Goal: Information Seeking & Learning: Learn about a topic

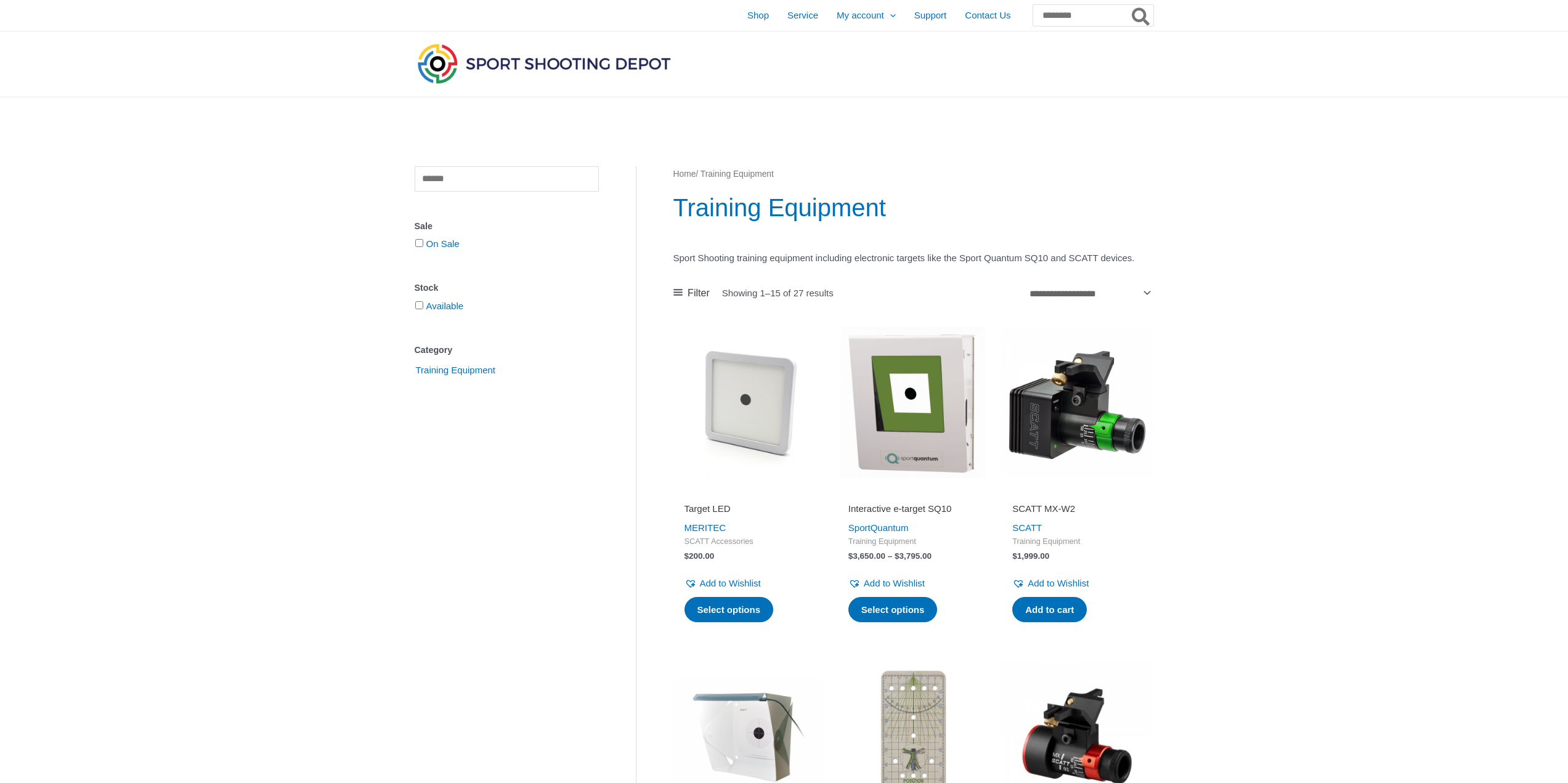
drag, startPoint x: 692, startPoint y: 63, endPoint x: 488, endPoint y: 61, distance: 204.0
click at [488, 61] on div at bounding box center [664, 64] width 498 height 65
click at [837, 326] on link at bounding box center [913, 402] width 152 height 152
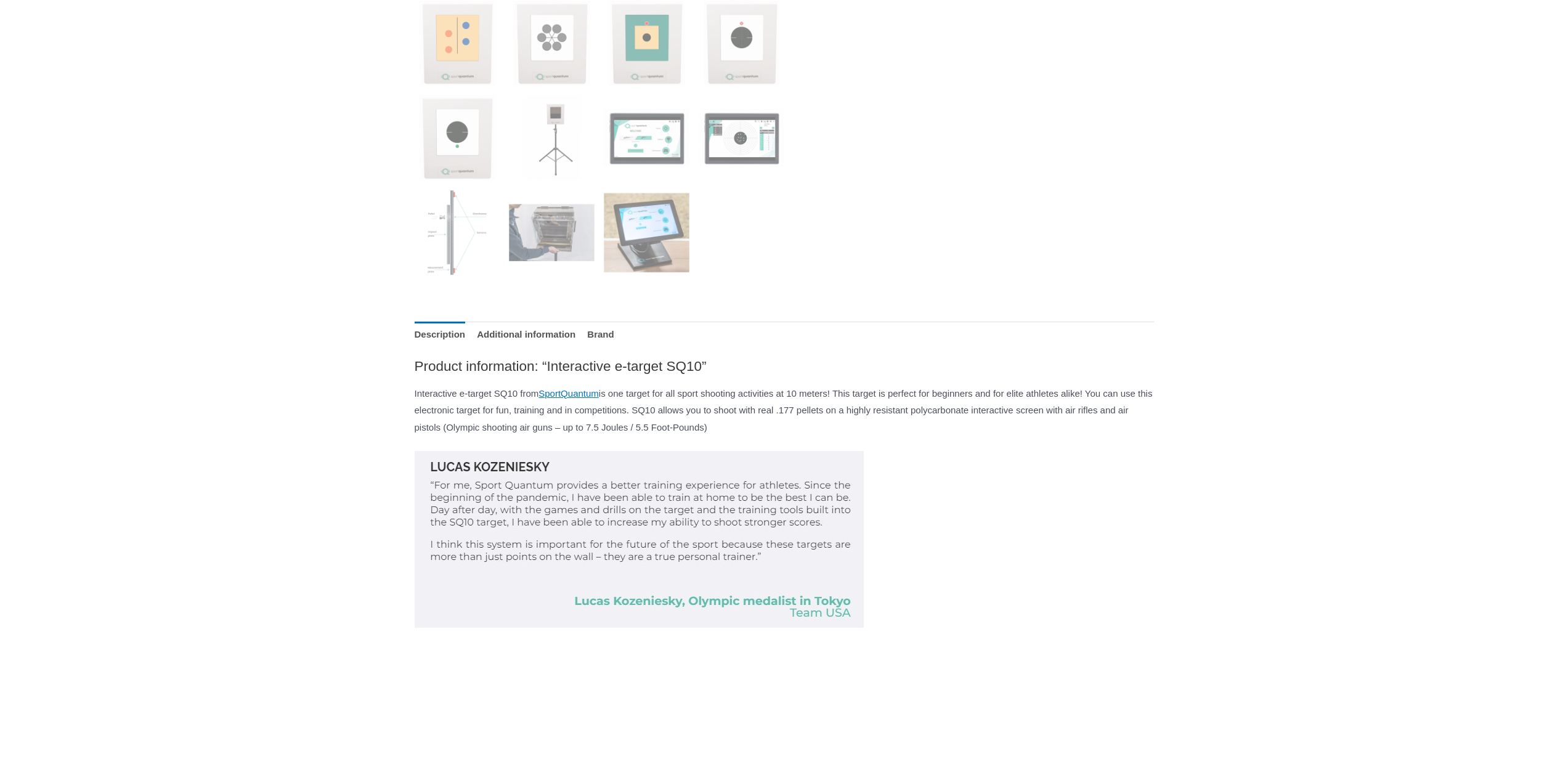
scroll to position [739, 0]
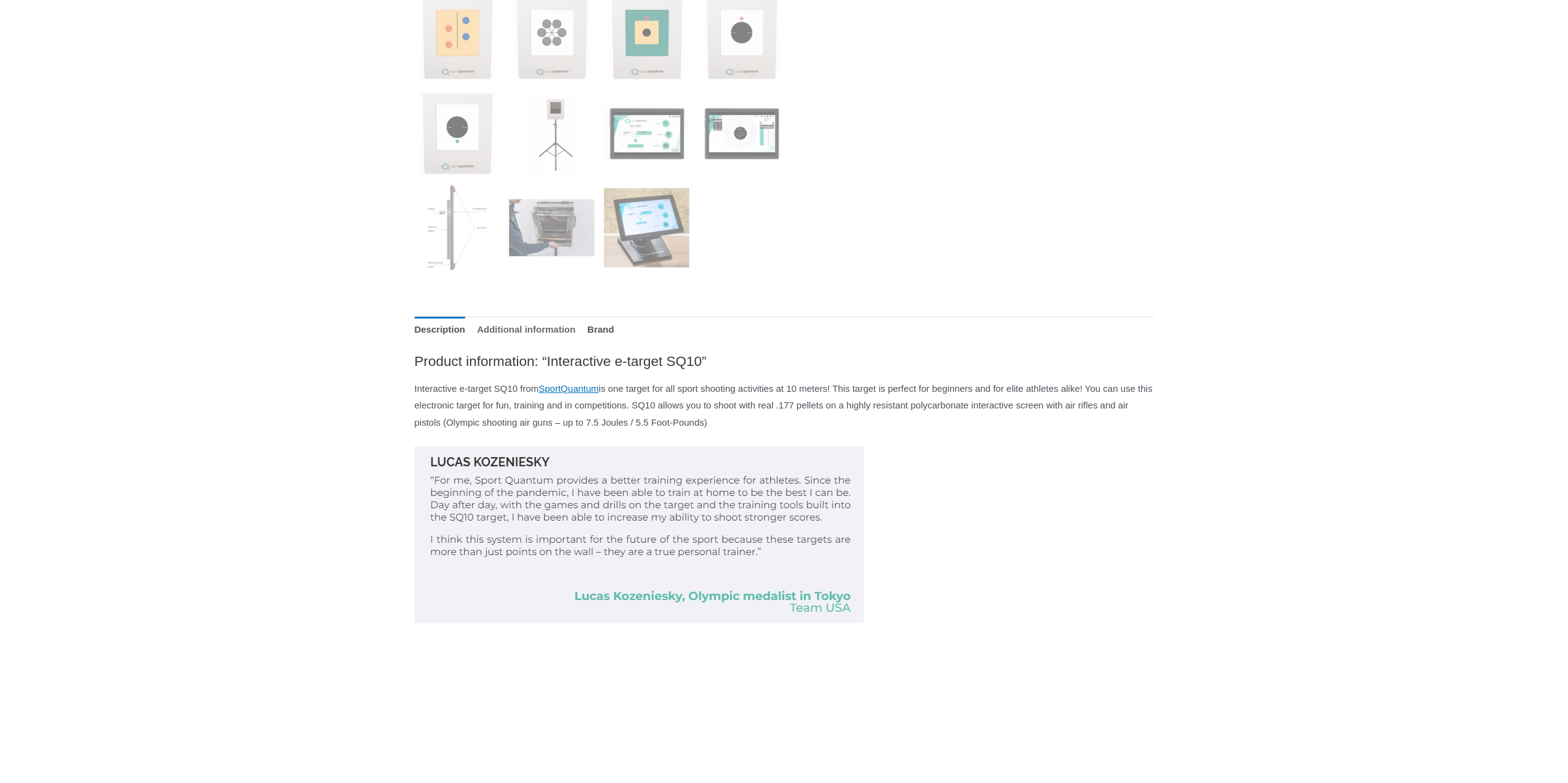
click at [575, 324] on link "Additional information" at bounding box center [526, 330] width 99 height 26
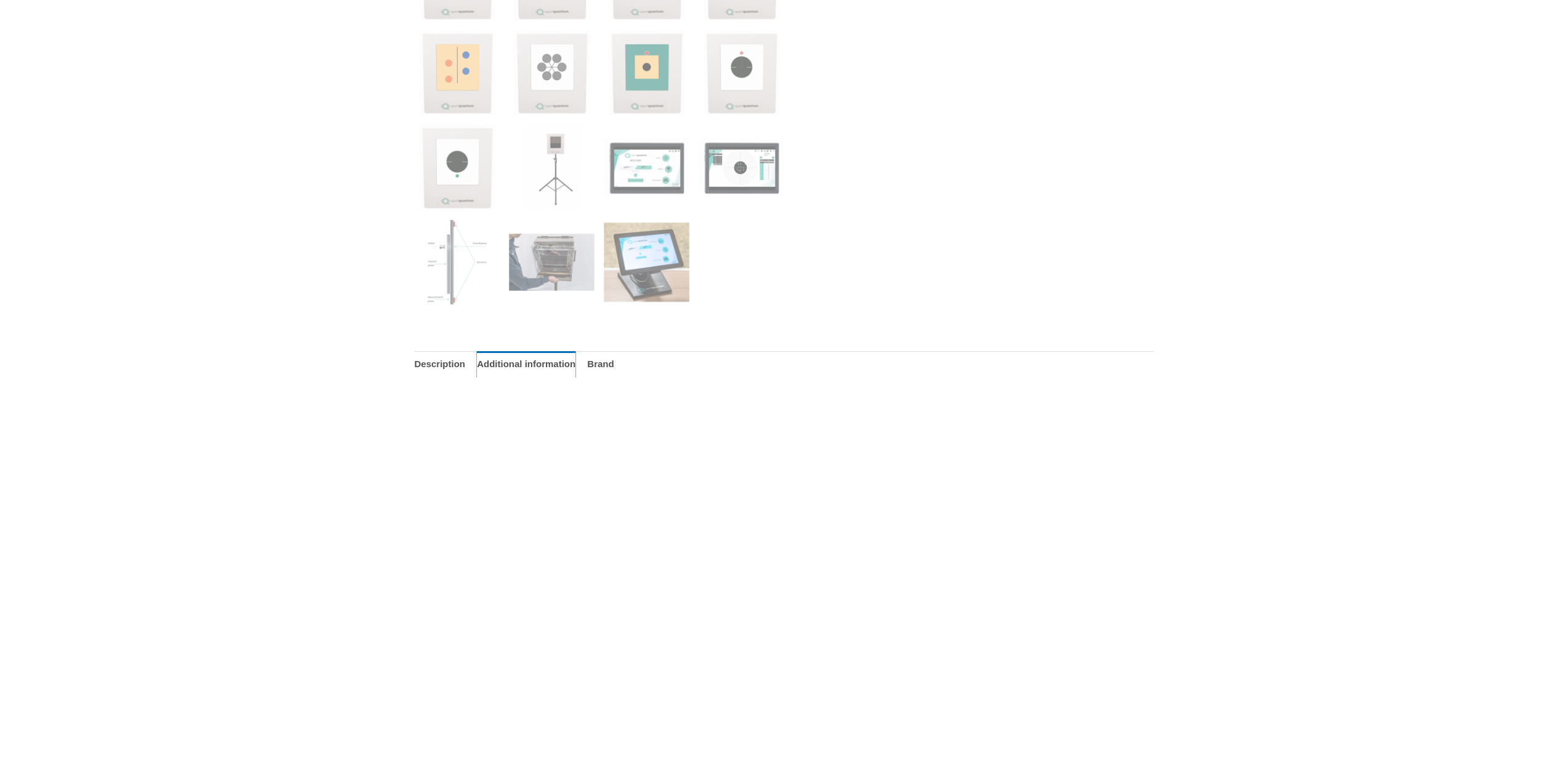
scroll to position [678, 0]
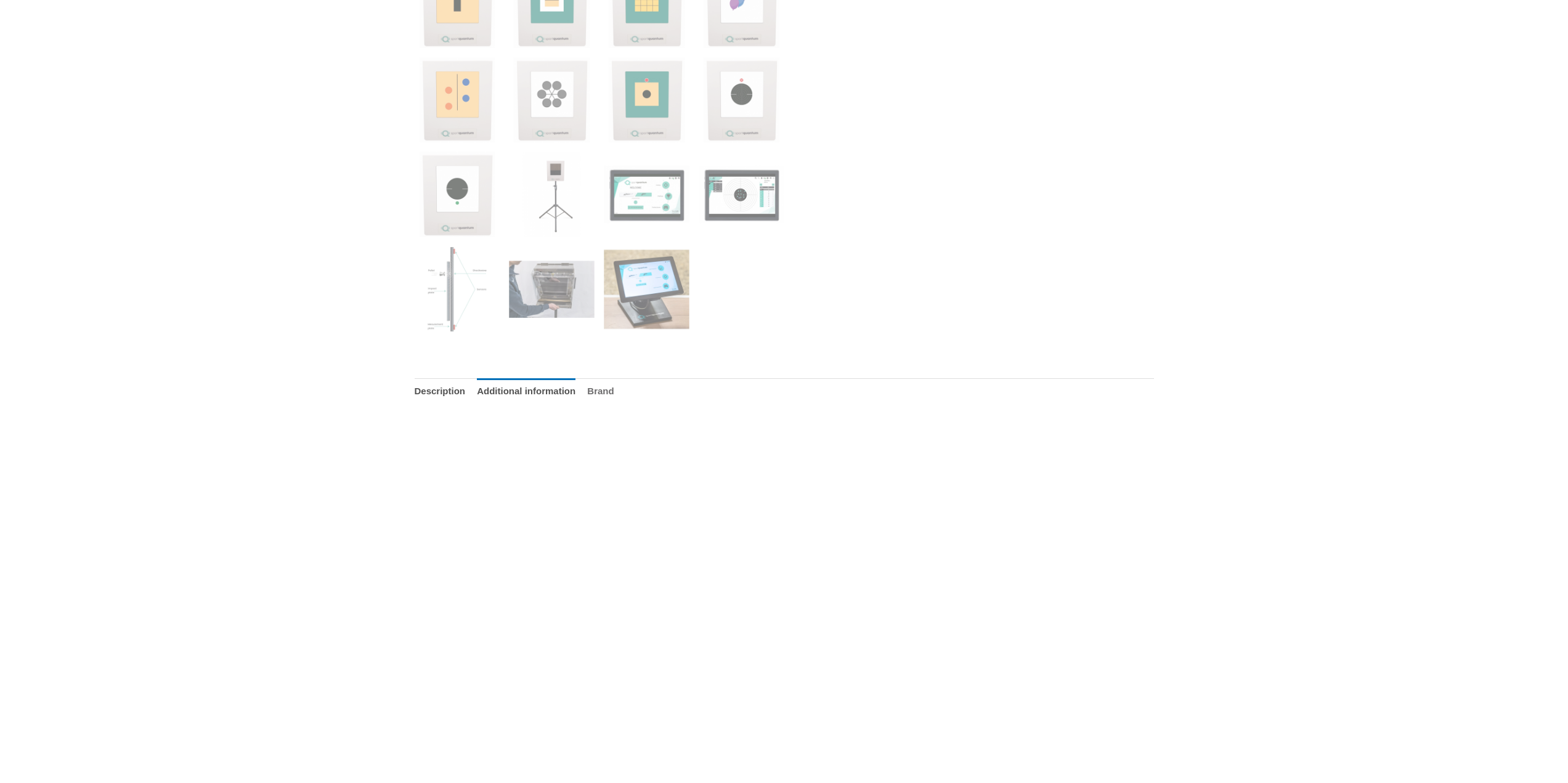
click at [613, 392] on link "Brand" at bounding box center [600, 392] width 26 height 26
click at [613, 390] on link "Brand" at bounding box center [600, 392] width 26 height 26
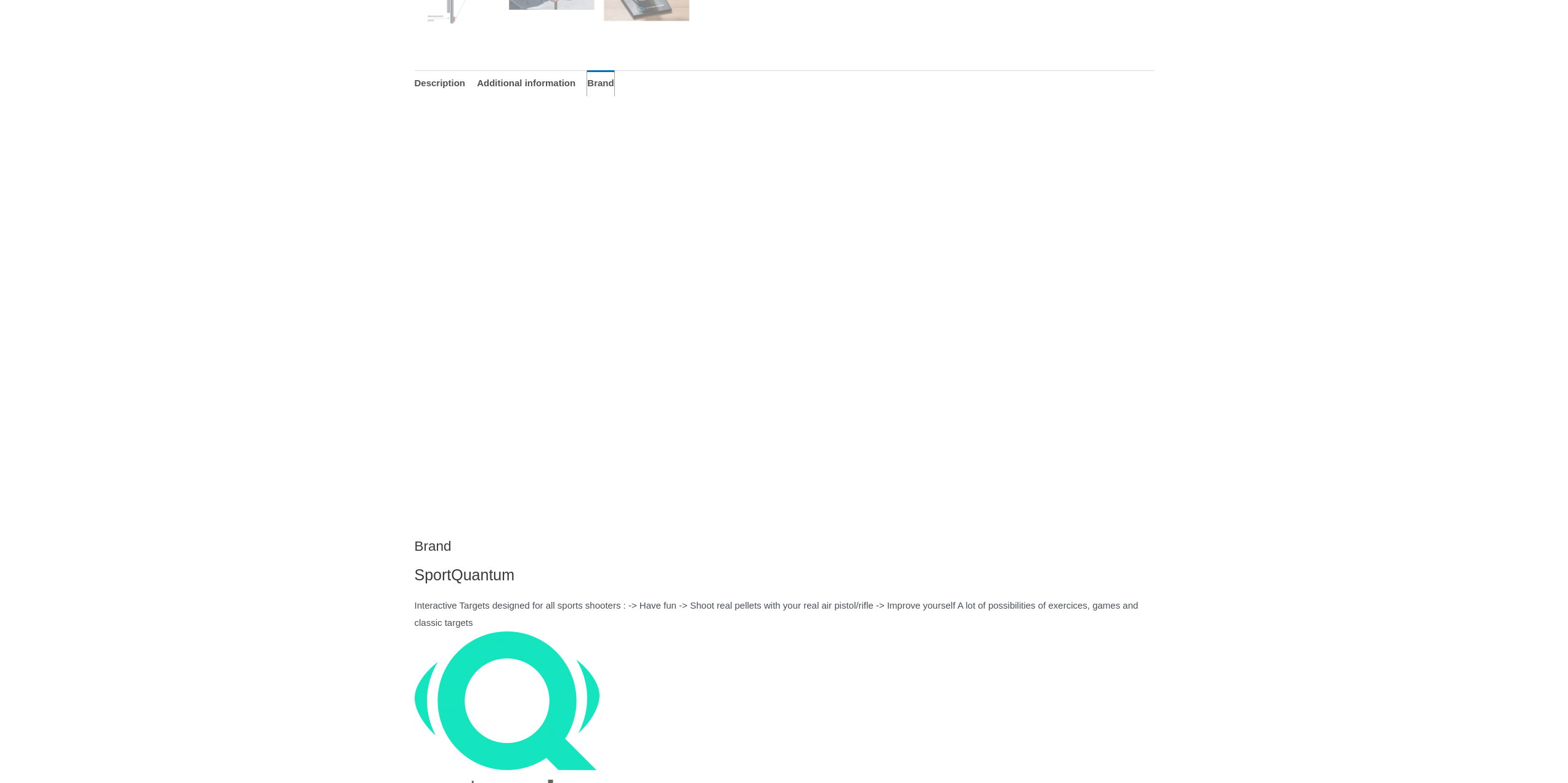
scroll to position [801, 0]
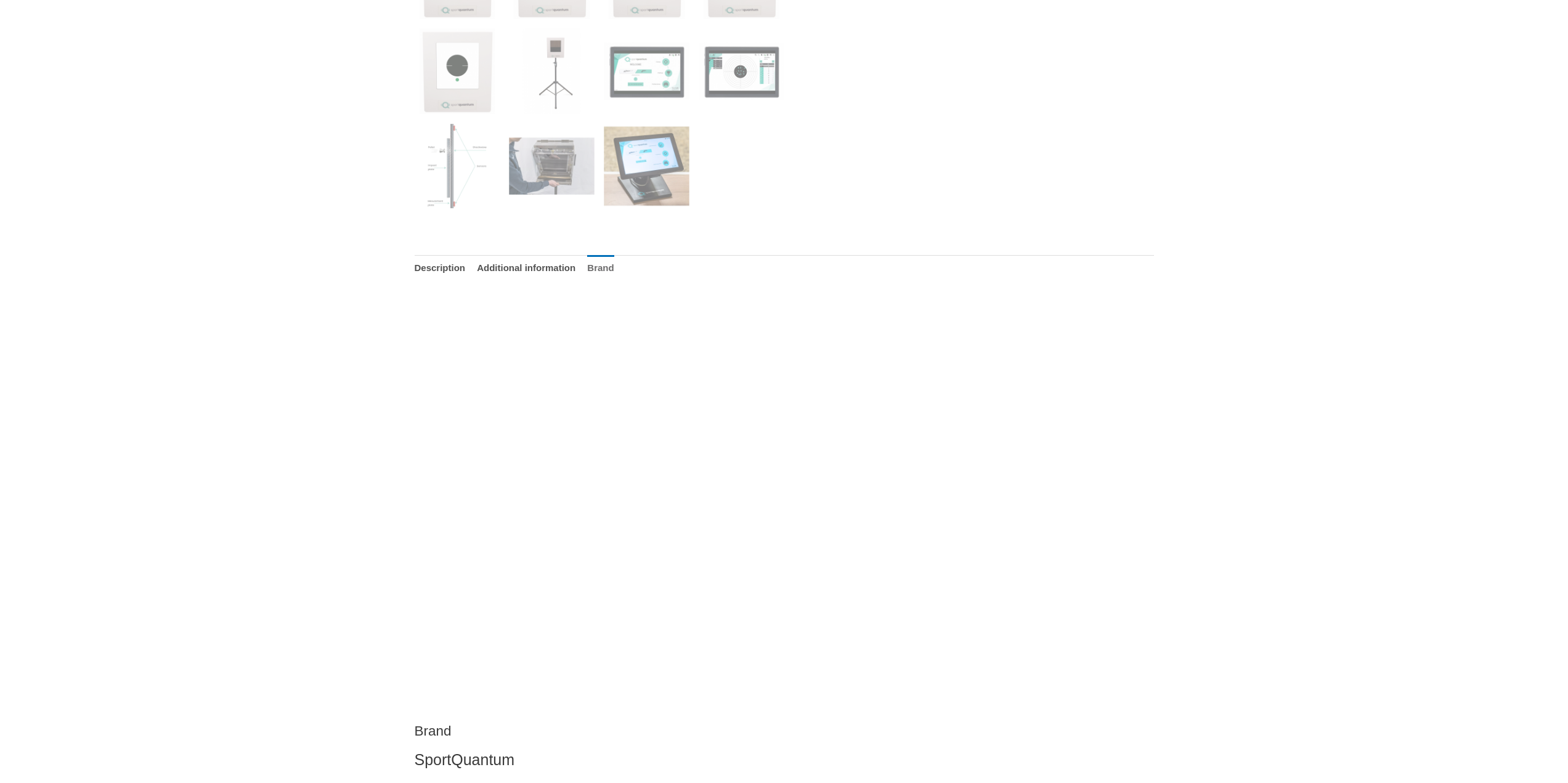
click at [613, 261] on link "Brand" at bounding box center [600, 268] width 26 height 26
click at [438, 261] on link "Description" at bounding box center [440, 268] width 51 height 26
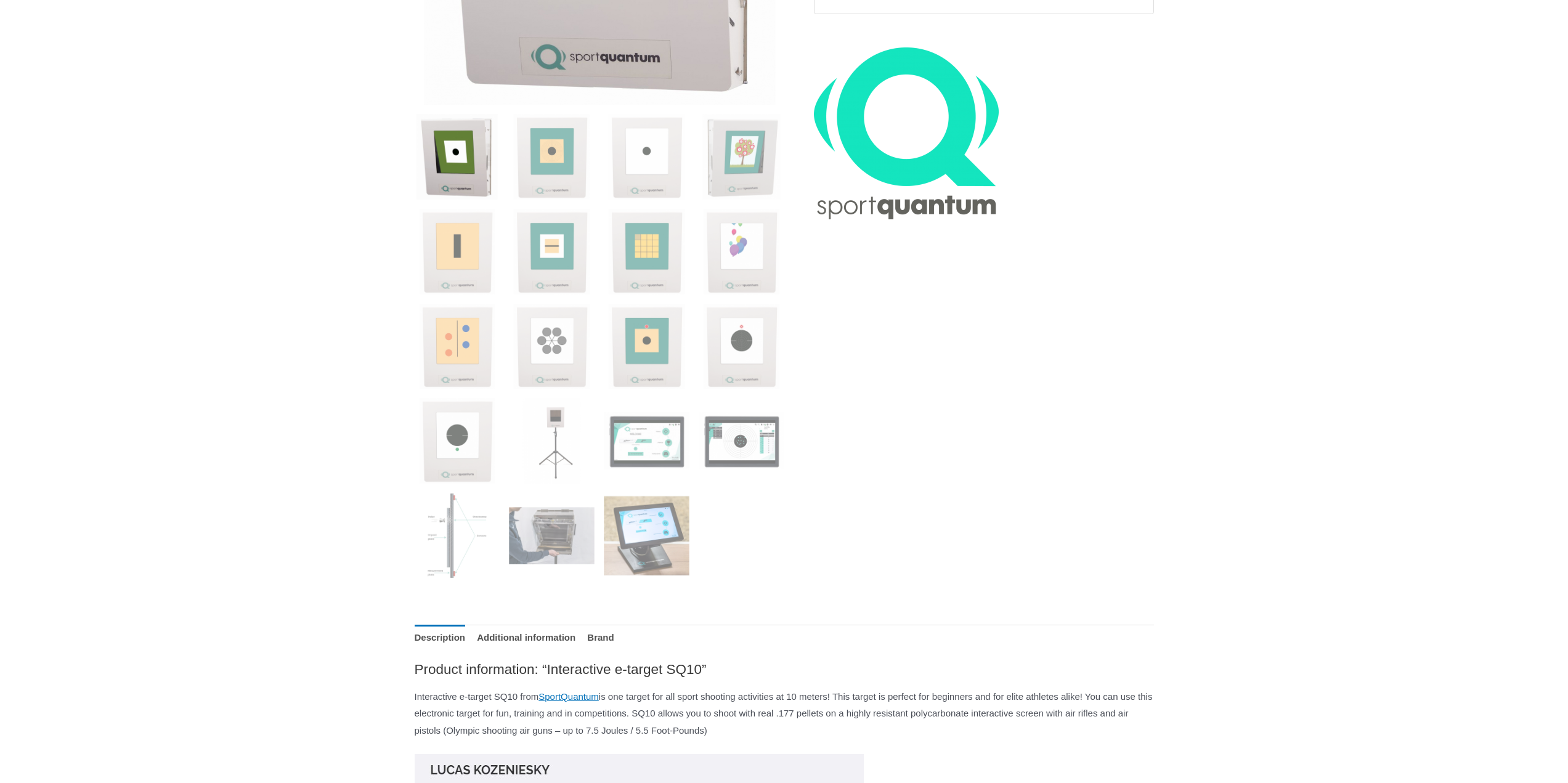
scroll to position [0, 0]
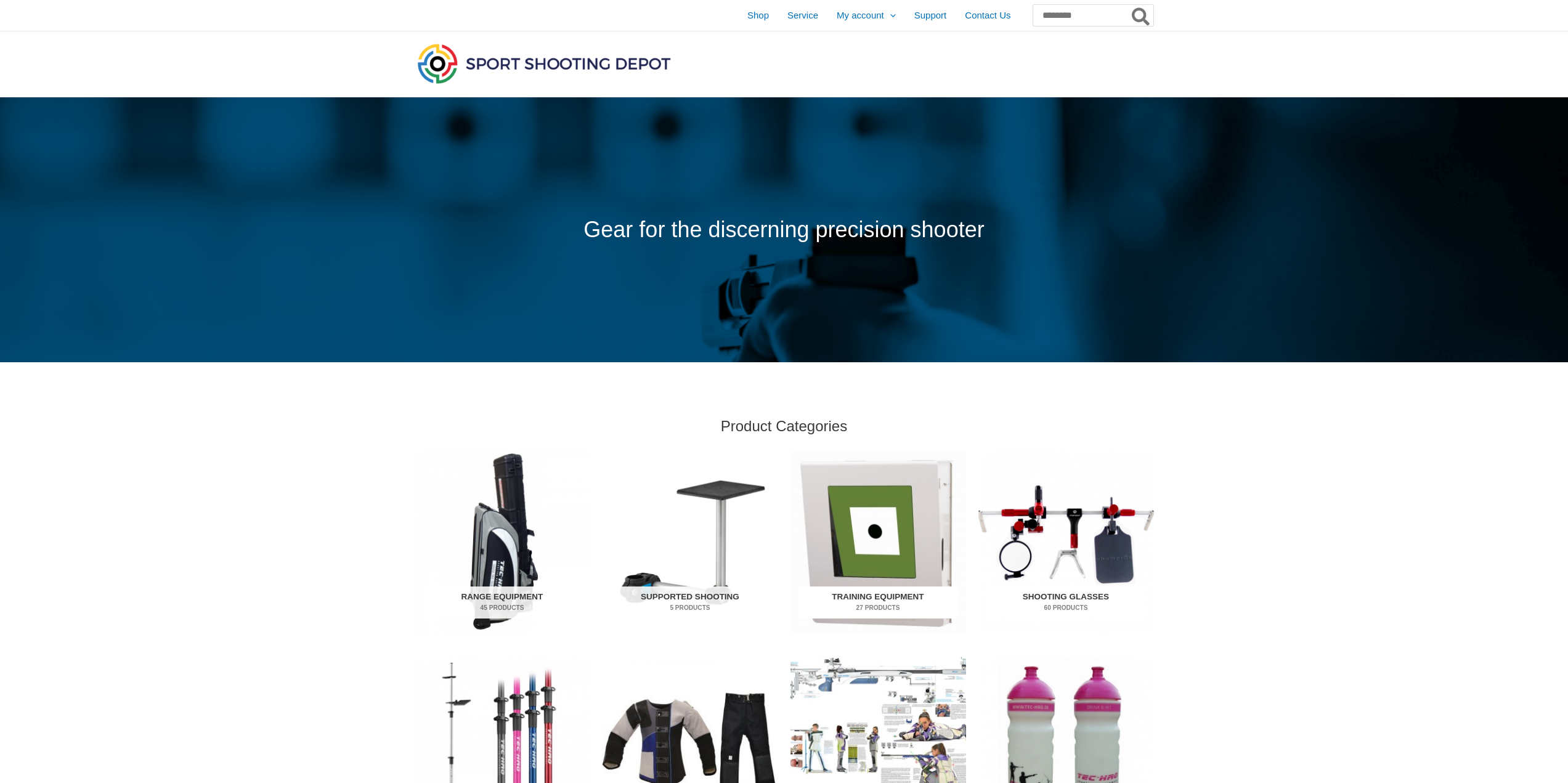
click at [905, 504] on img "Visit product category Training Equipment" at bounding box center [878, 542] width 175 height 183
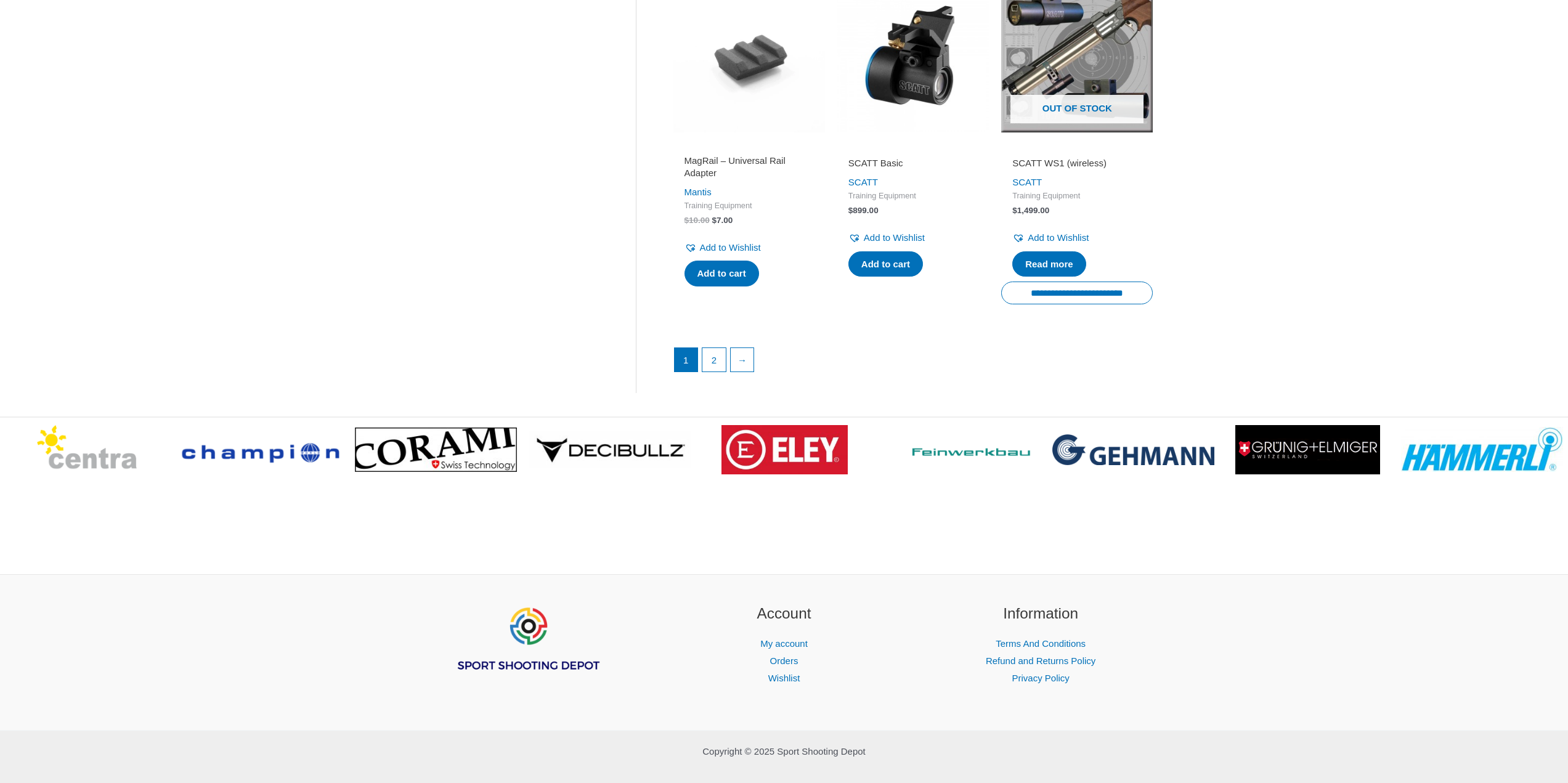
scroll to position [1798, 0]
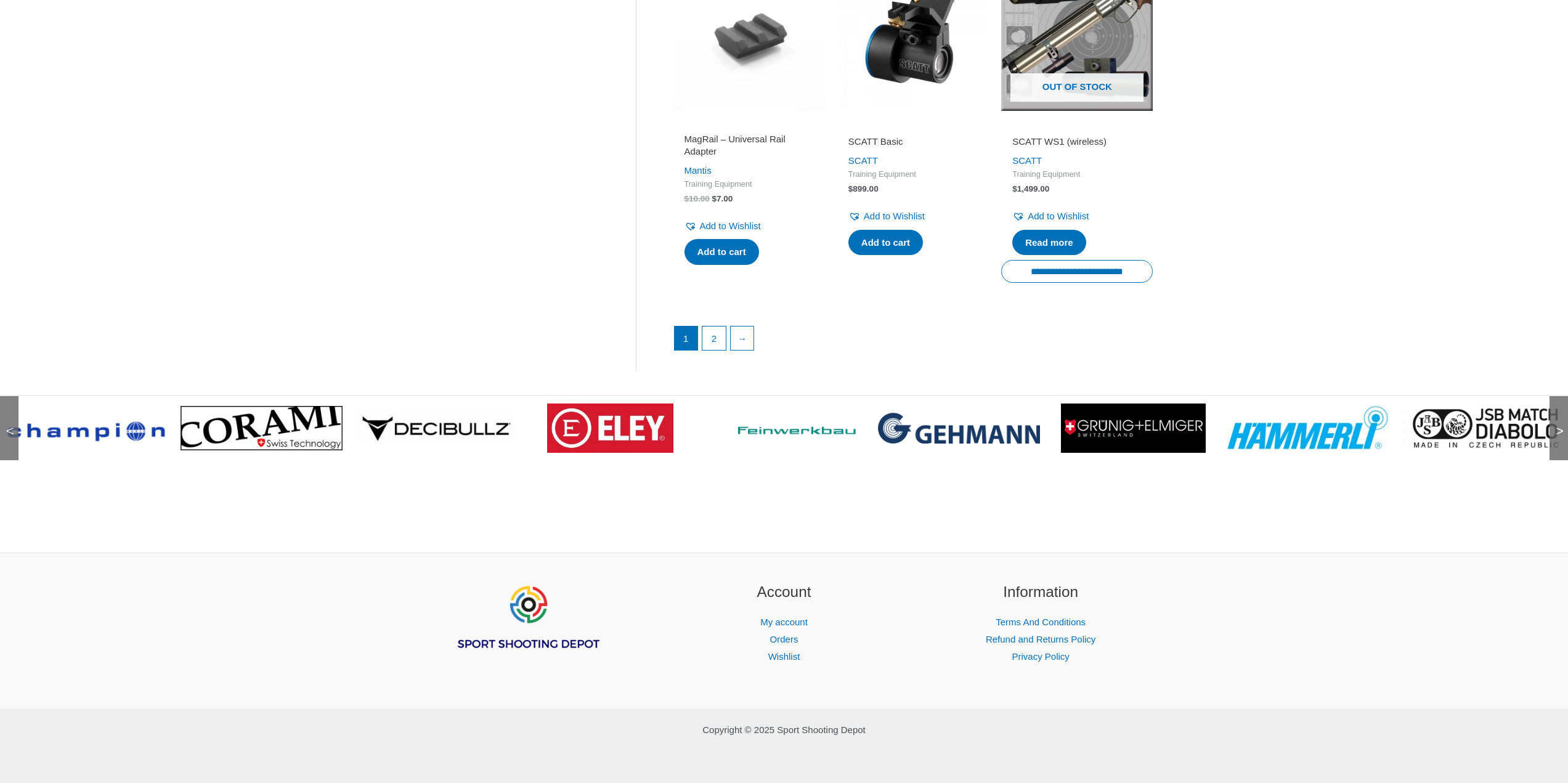
click at [1559, 425] on span ">" at bounding box center [1556, 419] width 12 height 12
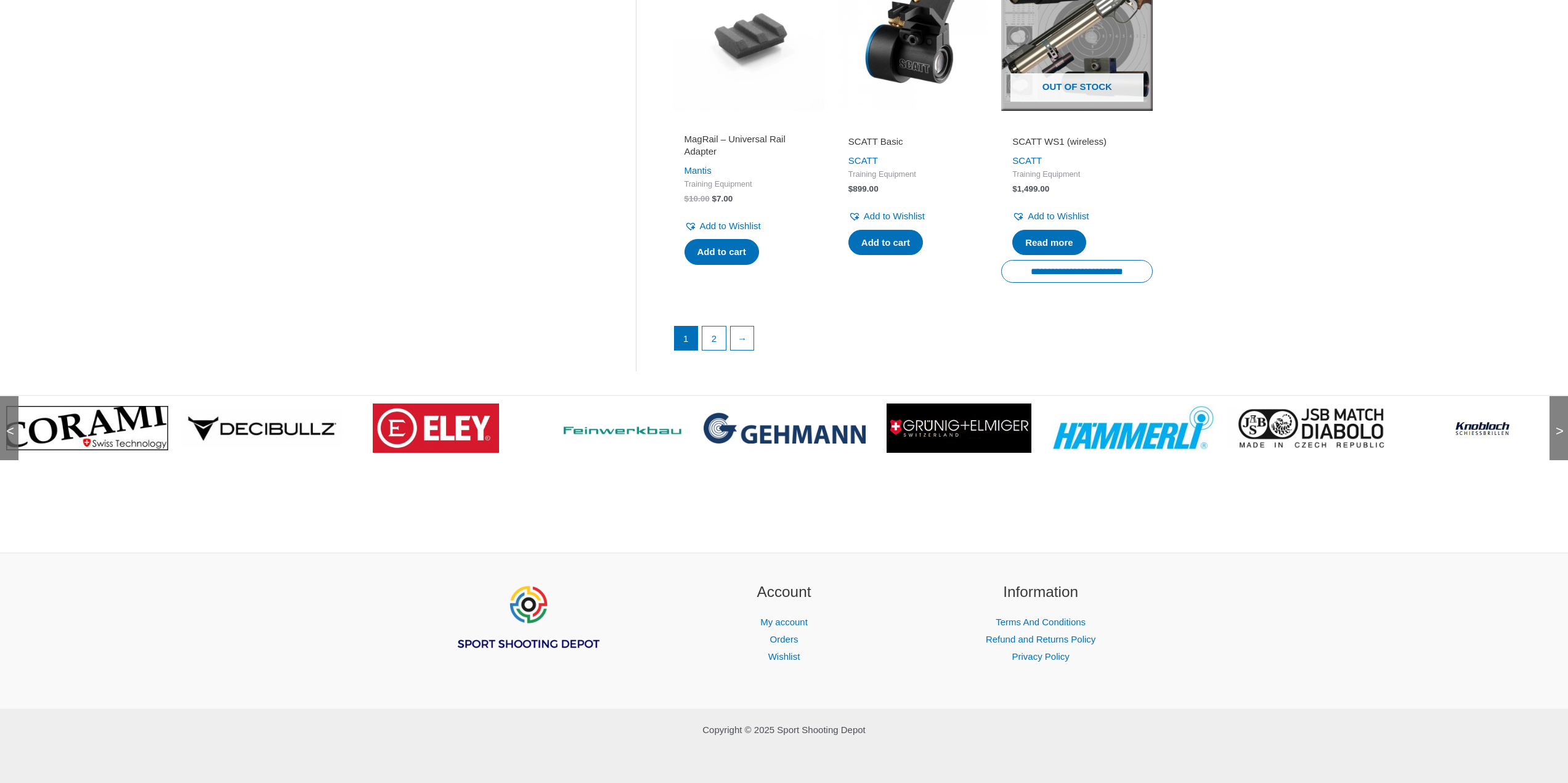
click at [1559, 425] on span ">" at bounding box center [1556, 419] width 12 height 12
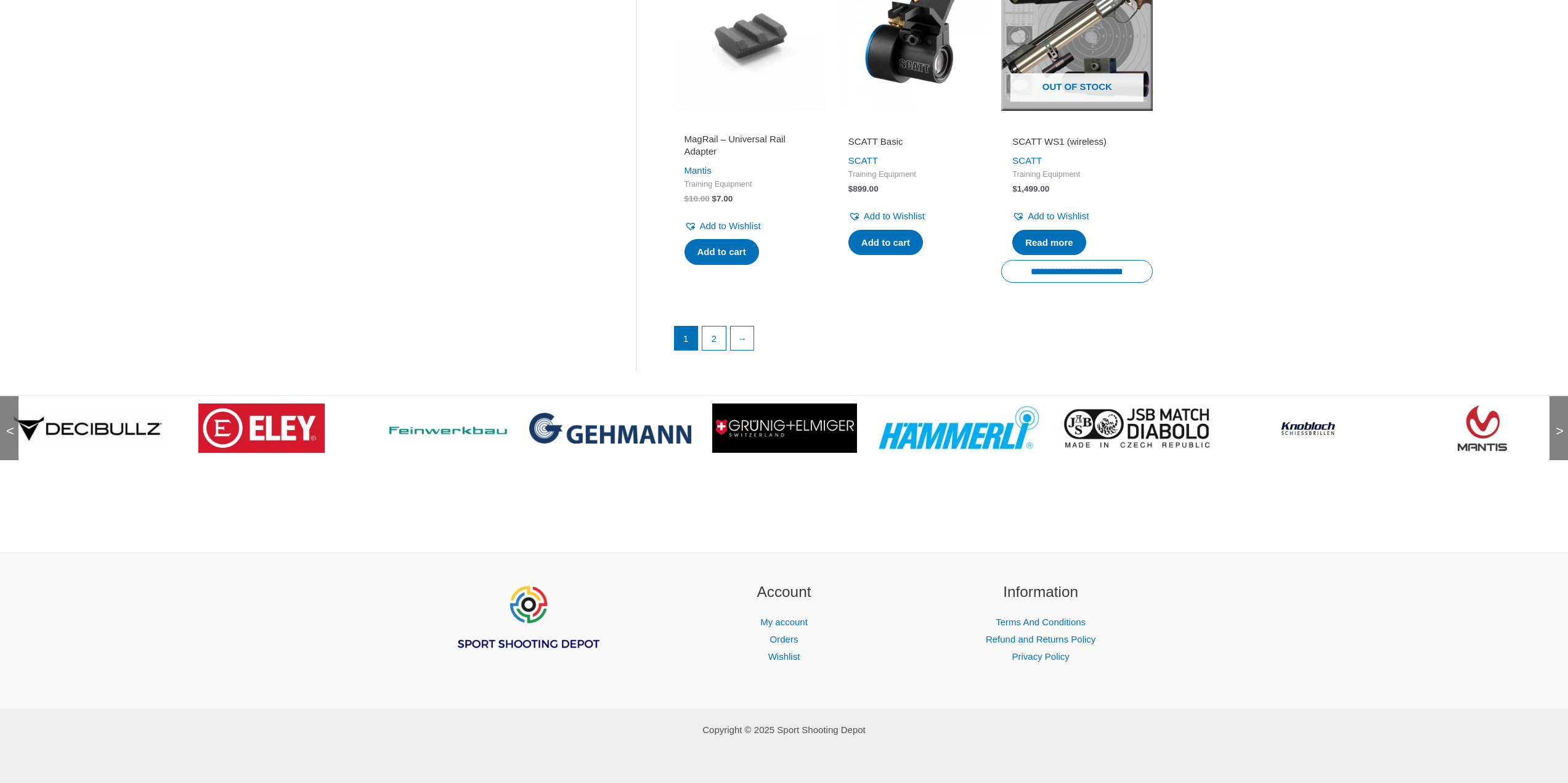
click at [1559, 425] on span ">" at bounding box center [1556, 419] width 12 height 12
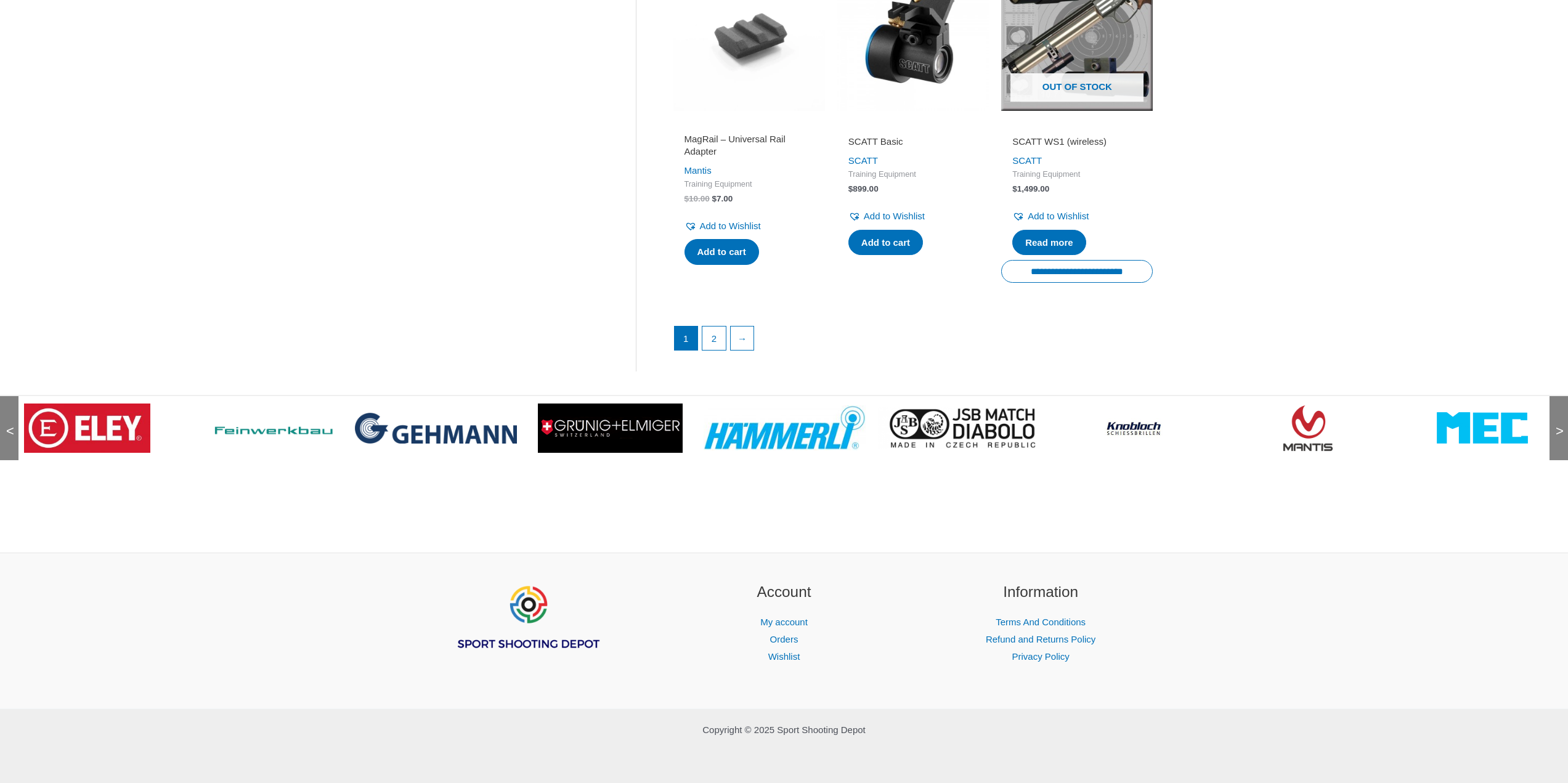
click at [1559, 425] on span ">" at bounding box center [1556, 419] width 12 height 12
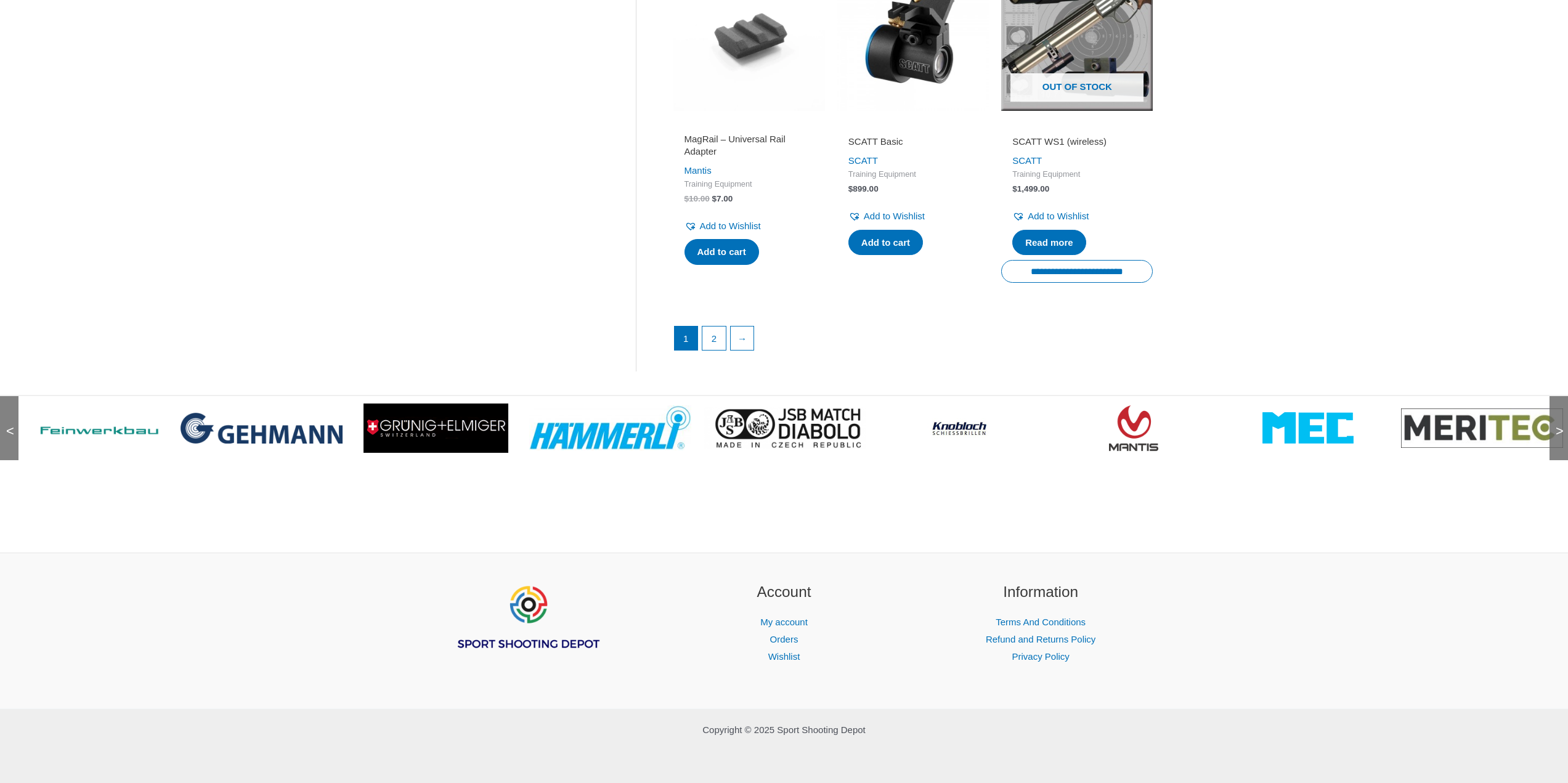
click at [1559, 425] on span ">" at bounding box center [1556, 419] width 12 height 12
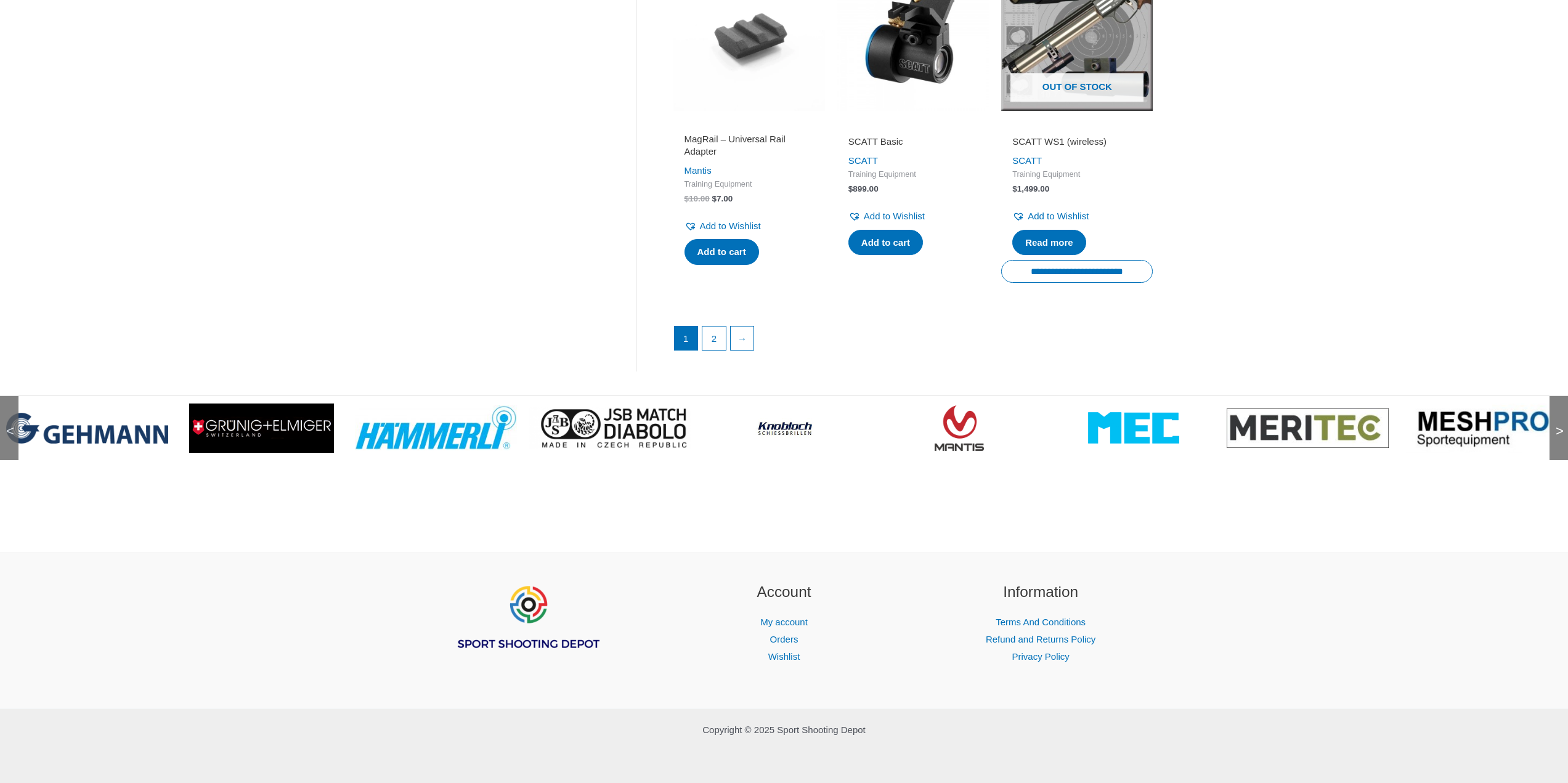
click at [1559, 425] on span ">" at bounding box center [1556, 419] width 12 height 12
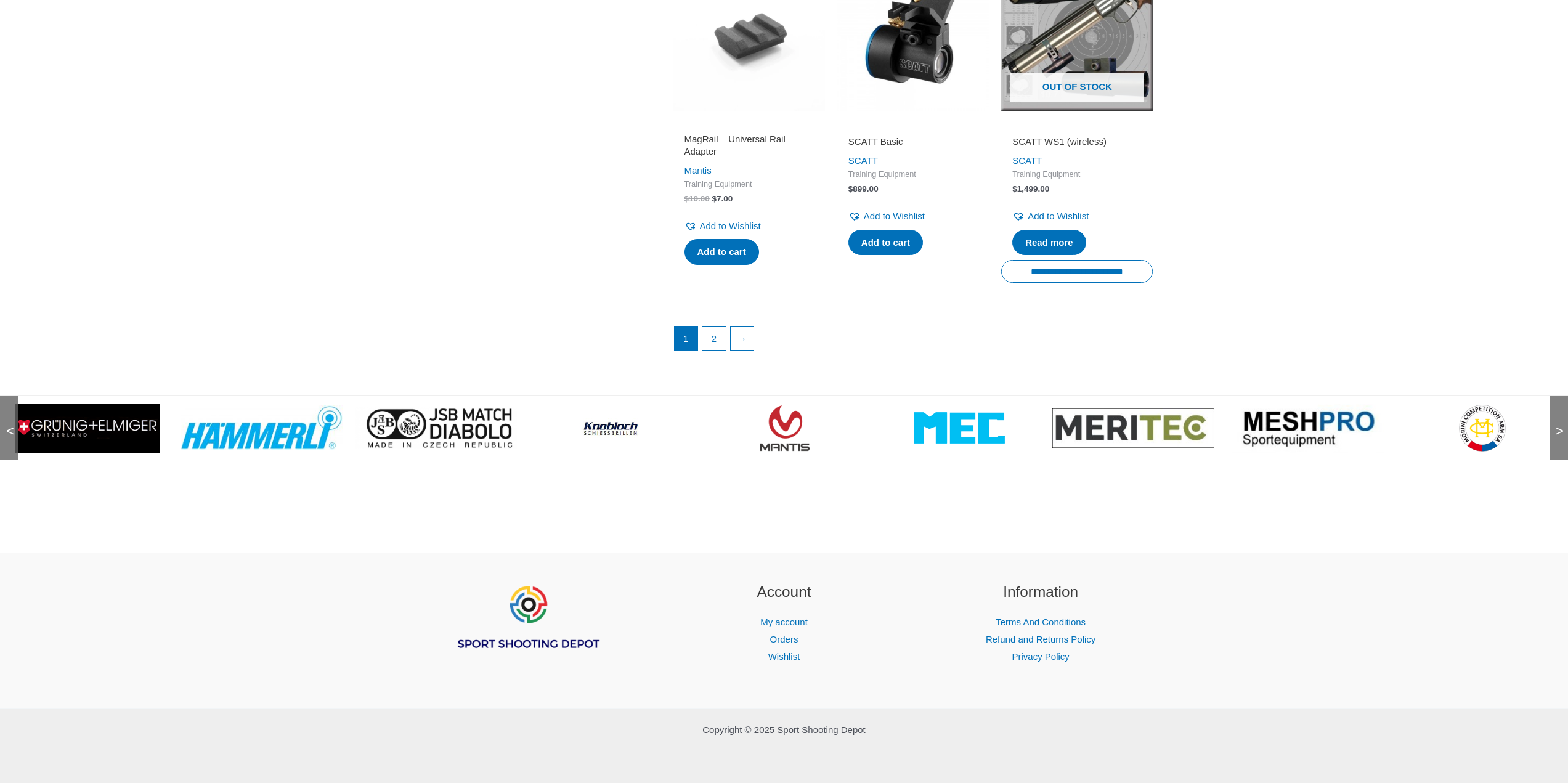
click at [1559, 425] on span ">" at bounding box center [1556, 419] width 12 height 12
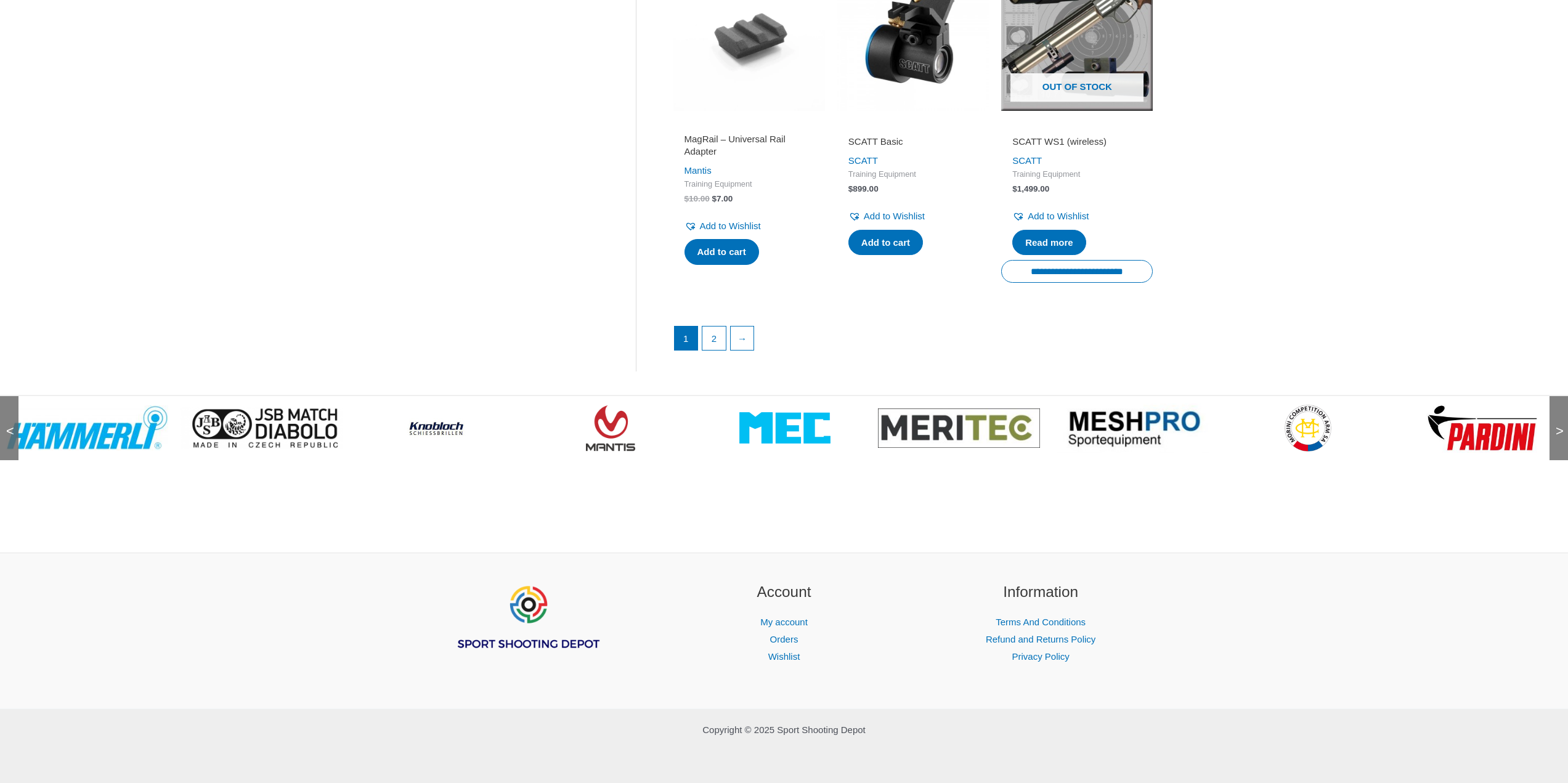
click at [1559, 425] on span ">" at bounding box center [1556, 419] width 12 height 12
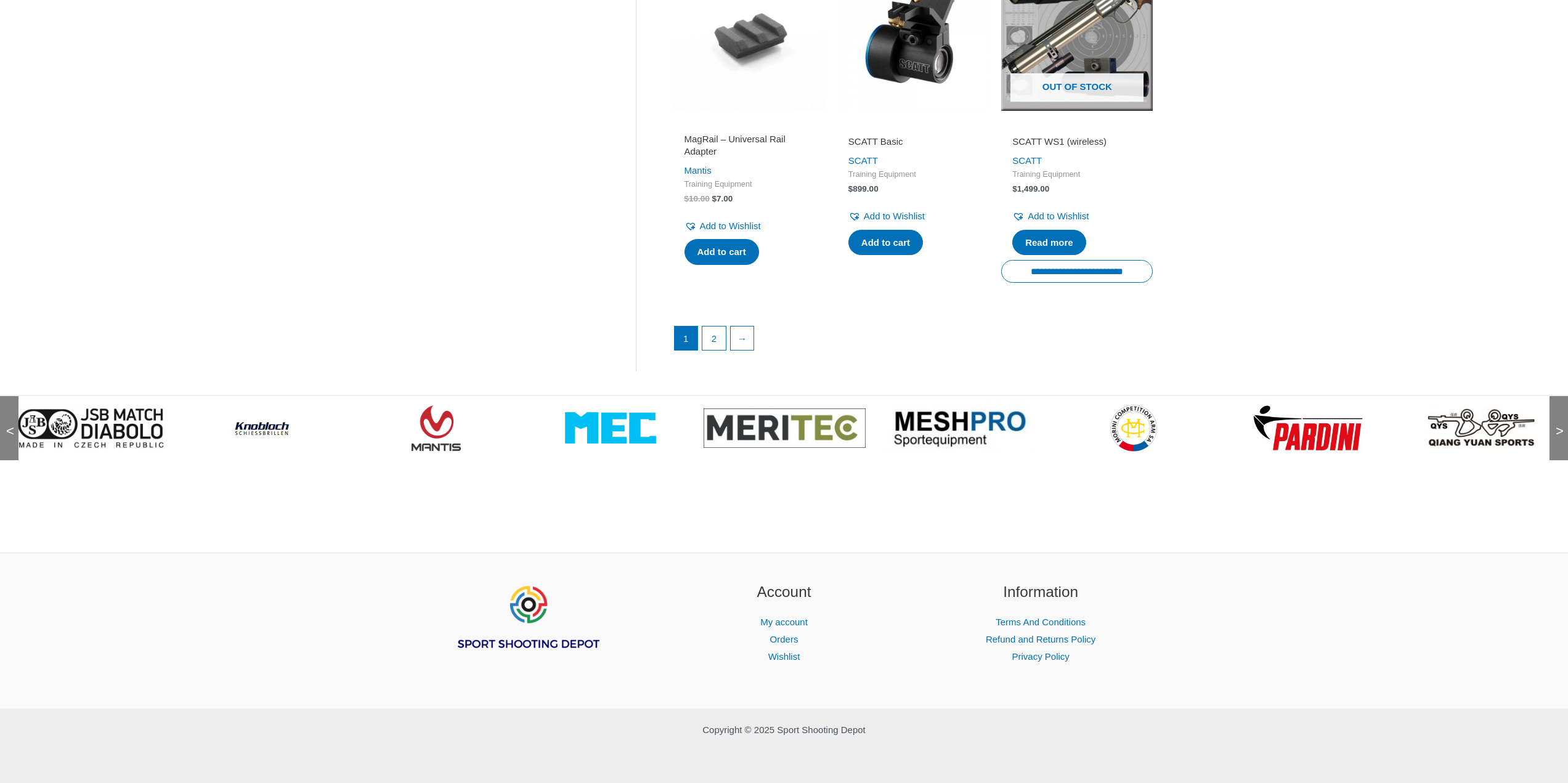
click at [1559, 425] on span ">" at bounding box center [1556, 419] width 12 height 12
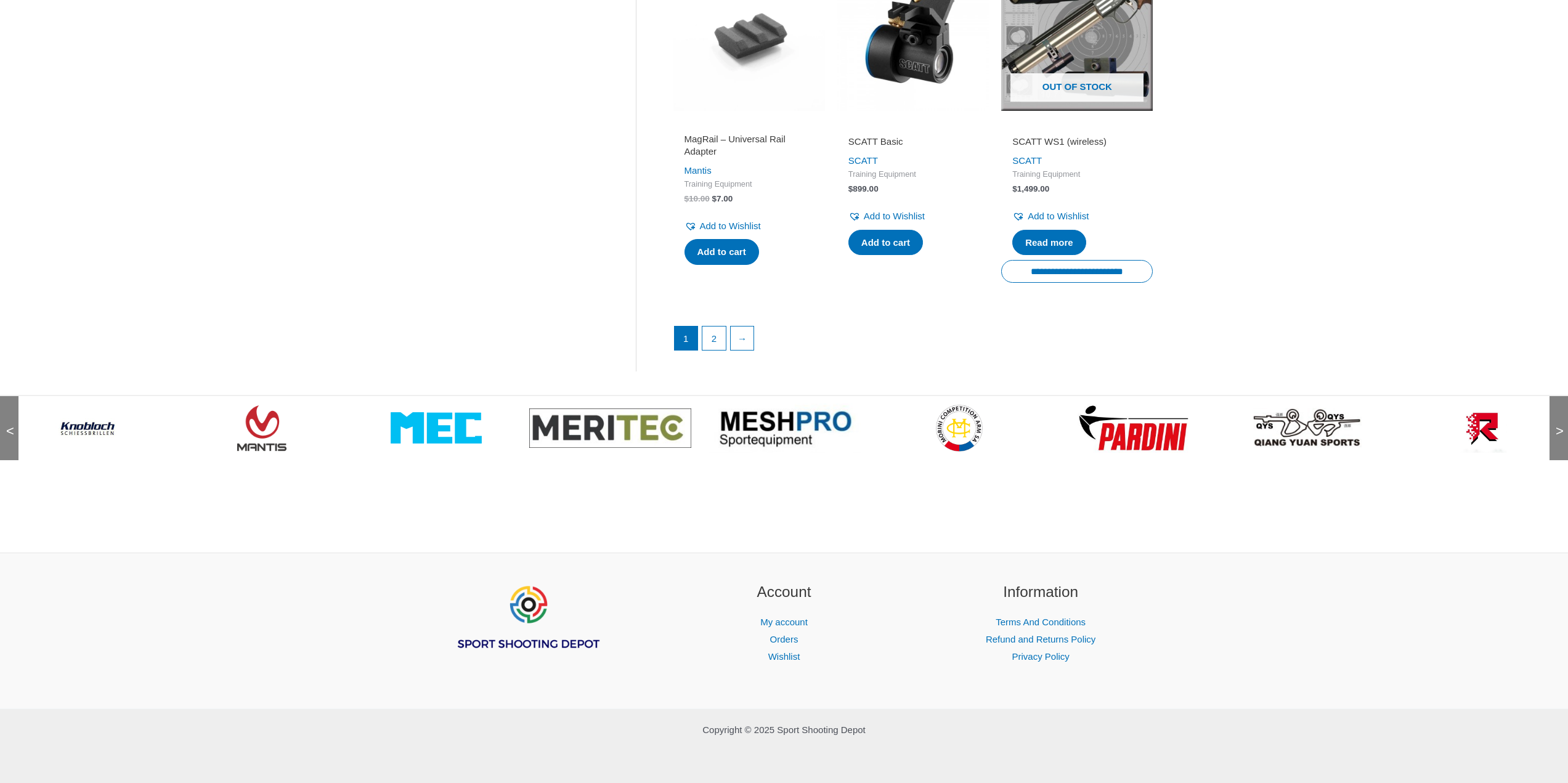
click at [1559, 425] on span ">" at bounding box center [1556, 419] width 12 height 12
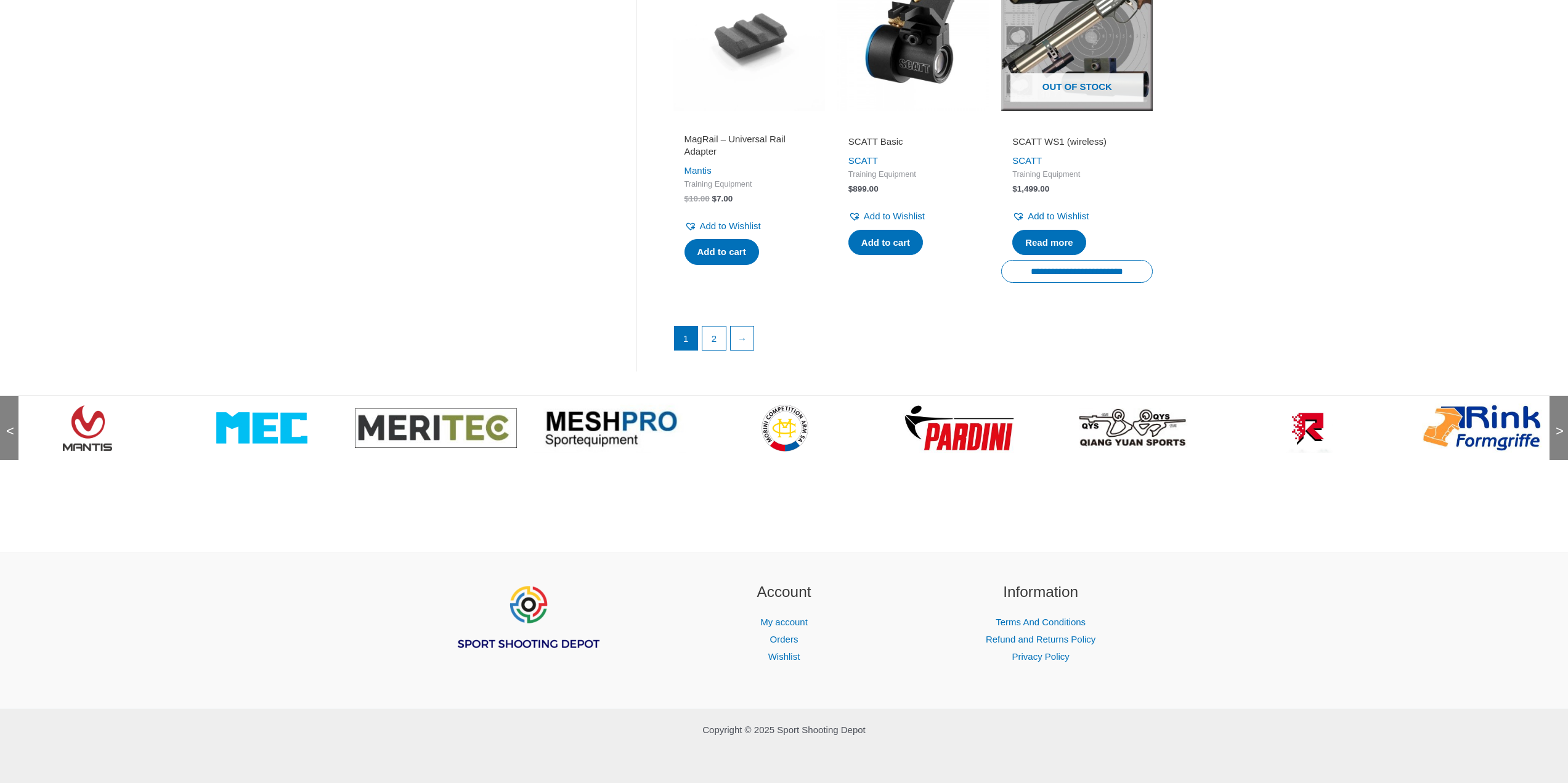
click at [1559, 425] on span ">" at bounding box center [1556, 419] width 12 height 12
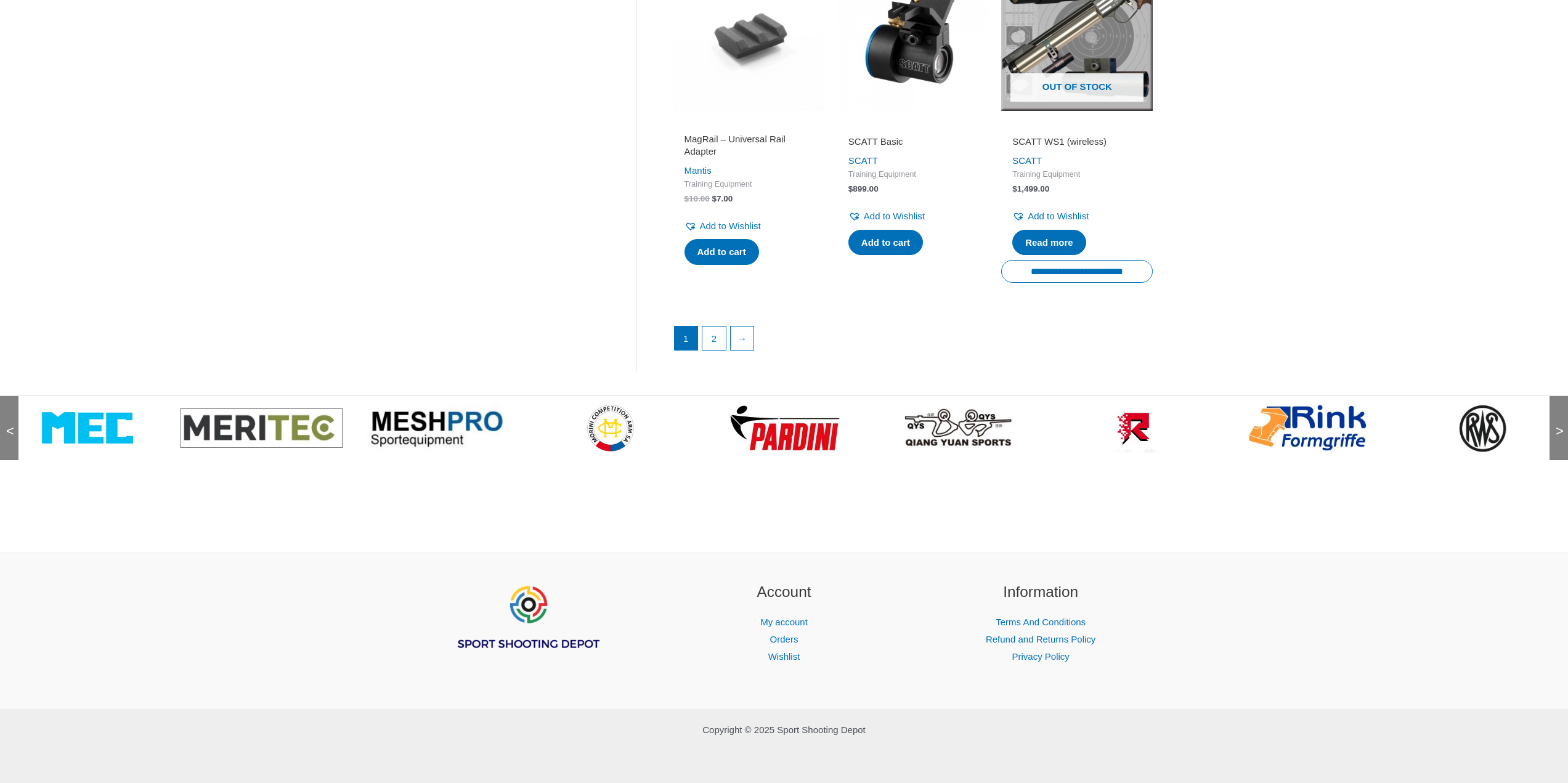
click at [1559, 425] on span ">" at bounding box center [1556, 419] width 12 height 12
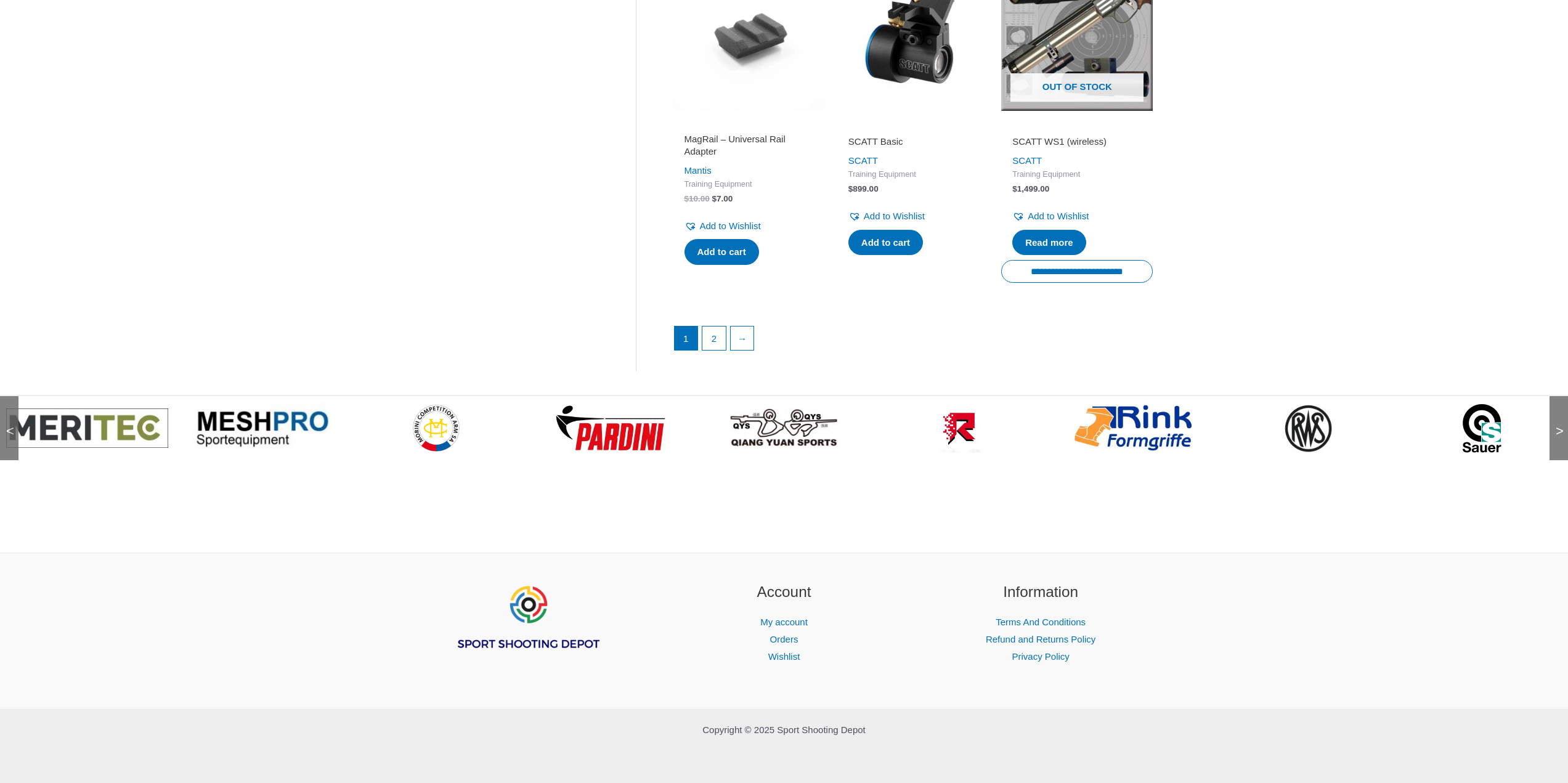
click at [1559, 425] on span ">" at bounding box center [1556, 419] width 12 height 12
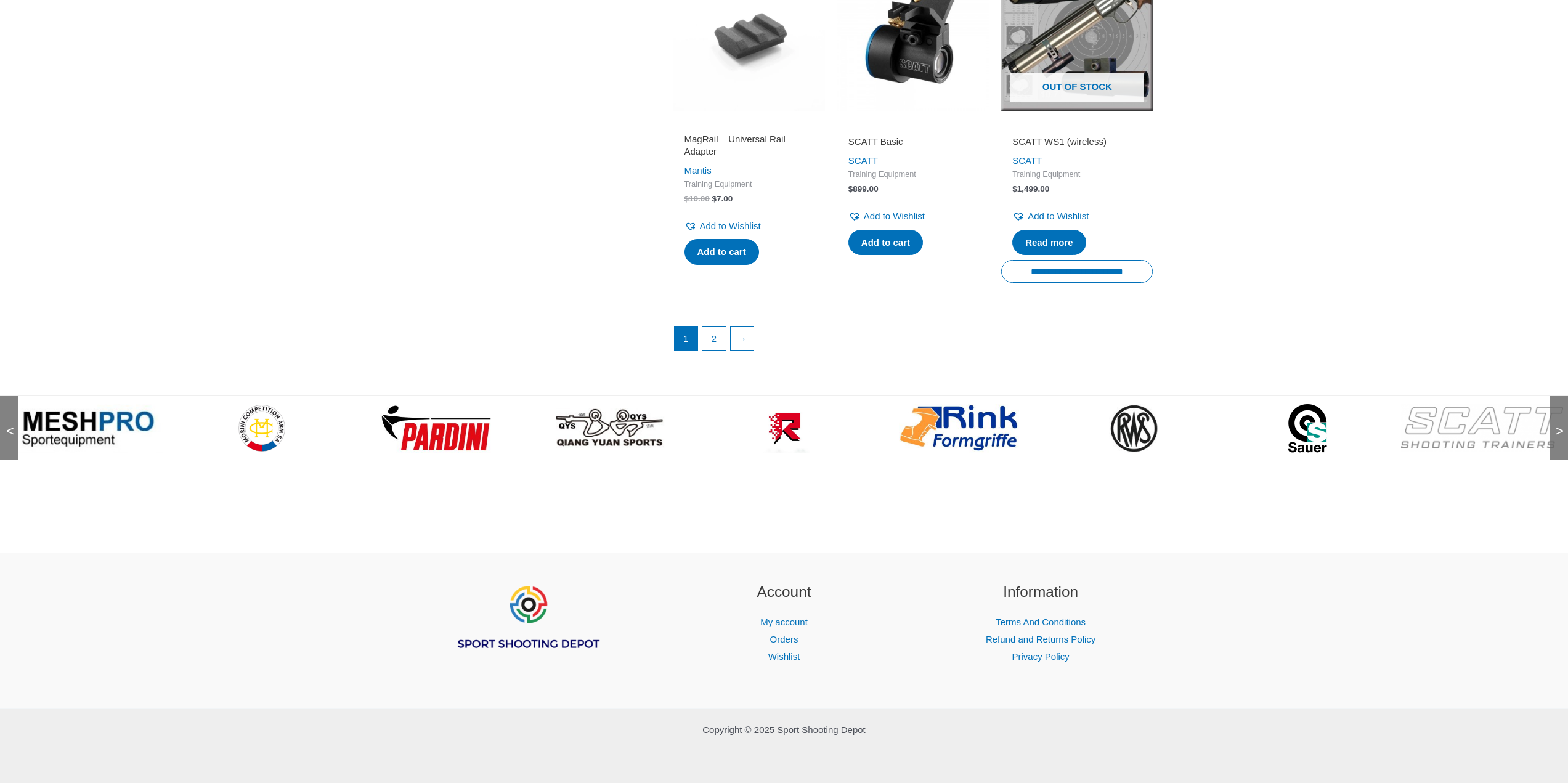
click at [1559, 425] on span ">" at bounding box center [1556, 419] width 12 height 12
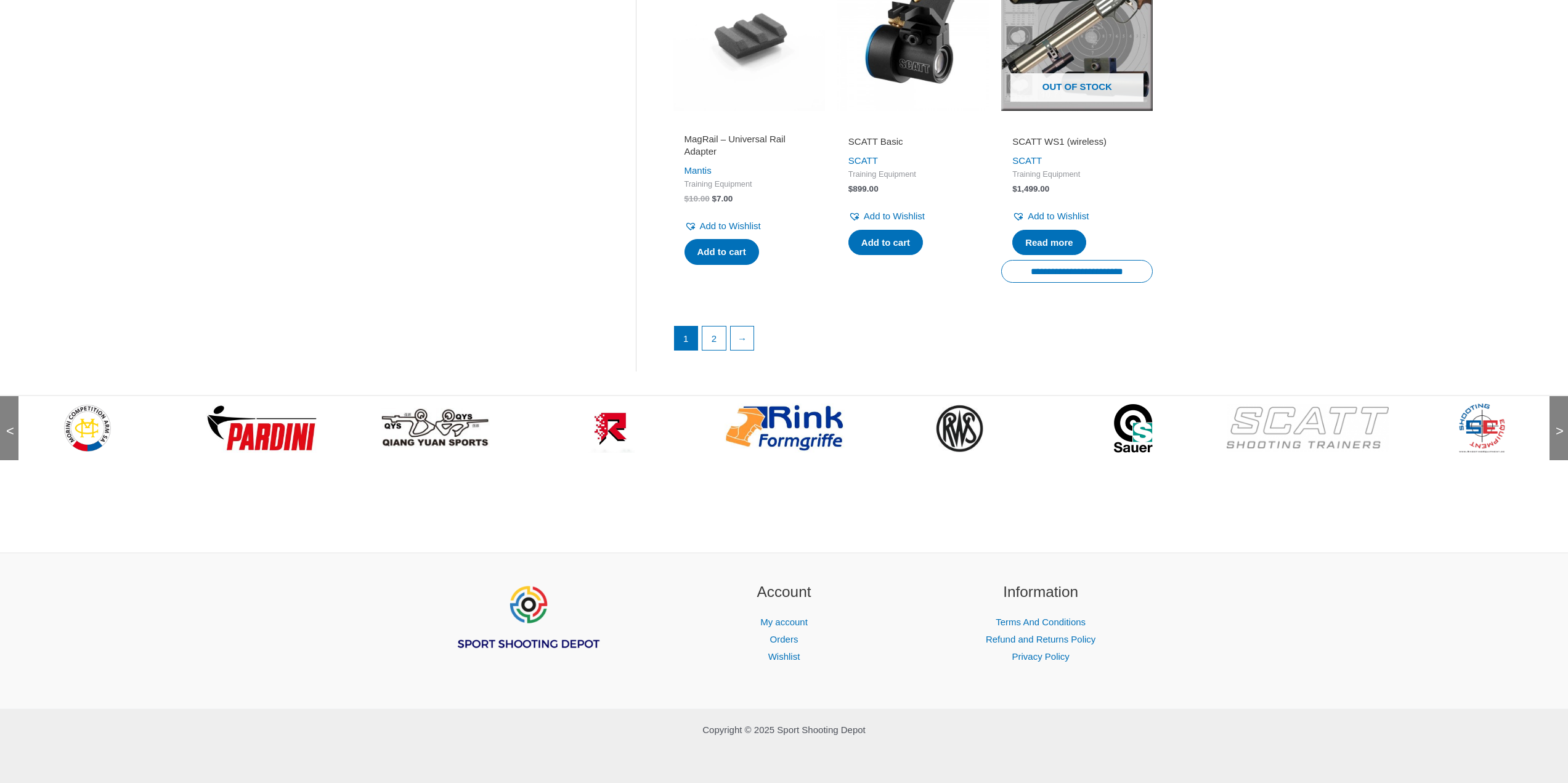
click at [1559, 425] on span ">" at bounding box center [1556, 419] width 12 height 12
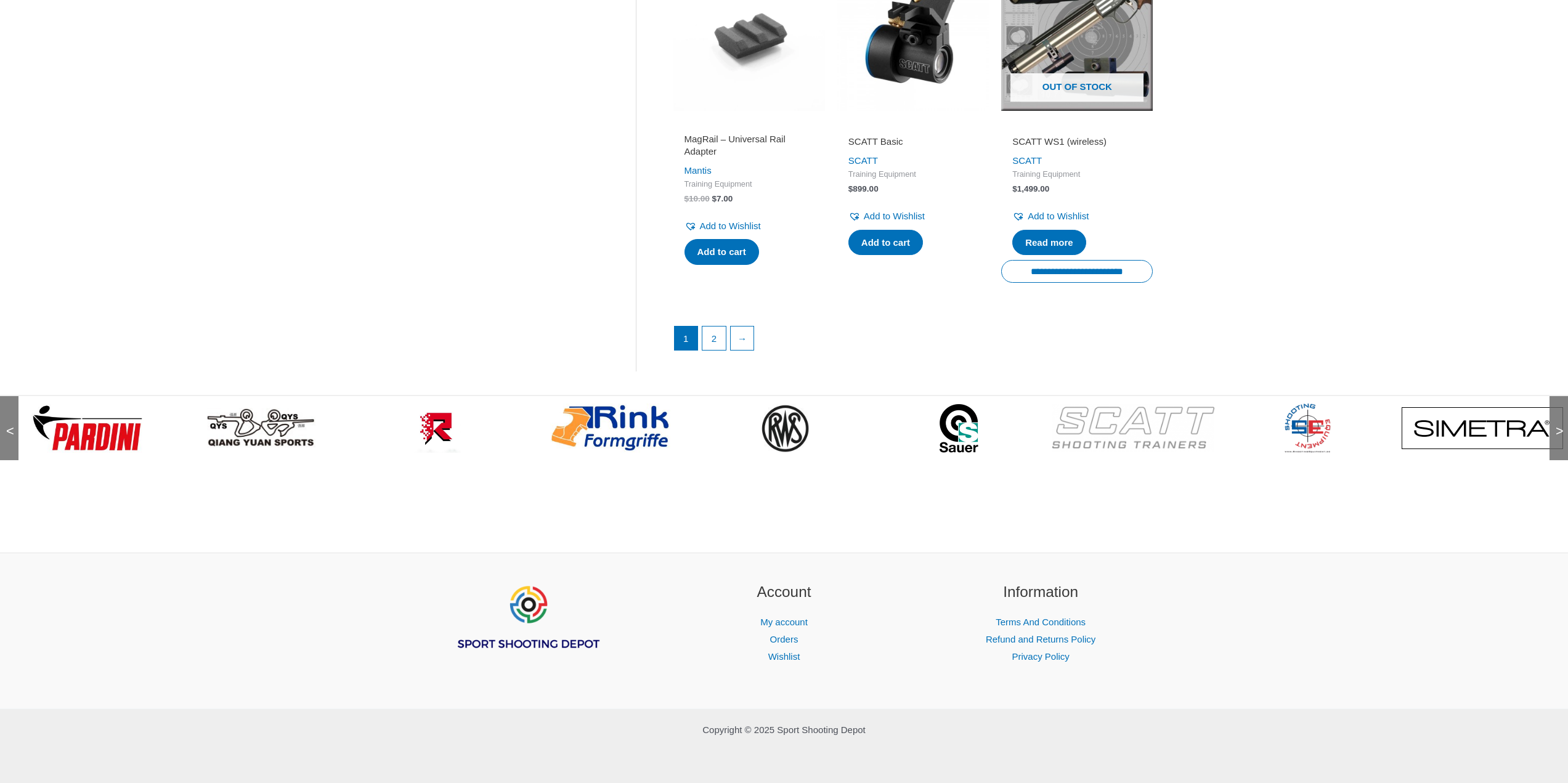
click at [1559, 425] on span ">" at bounding box center [1556, 419] width 12 height 12
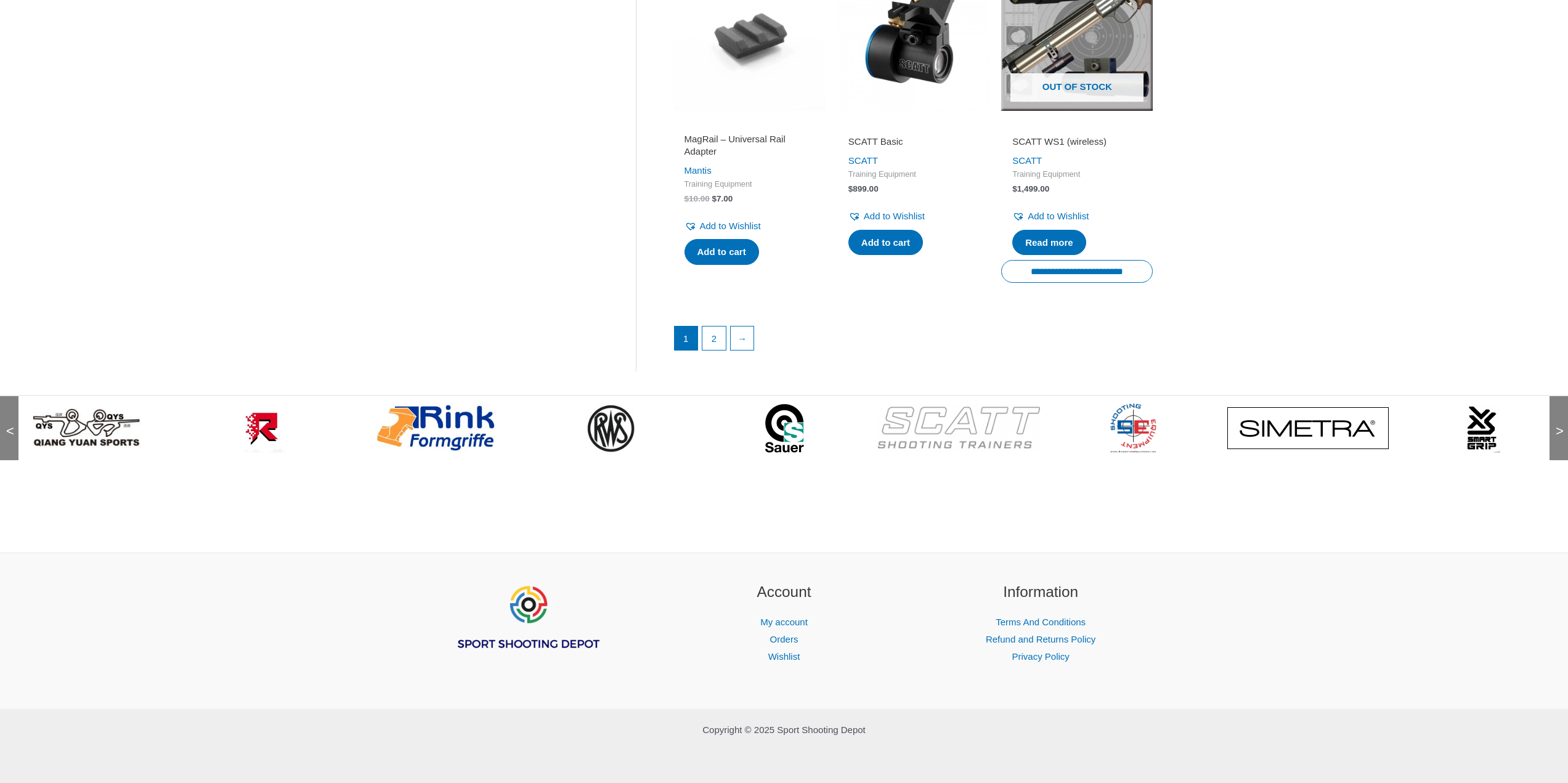
click at [1559, 425] on span ">" at bounding box center [1556, 419] width 12 height 12
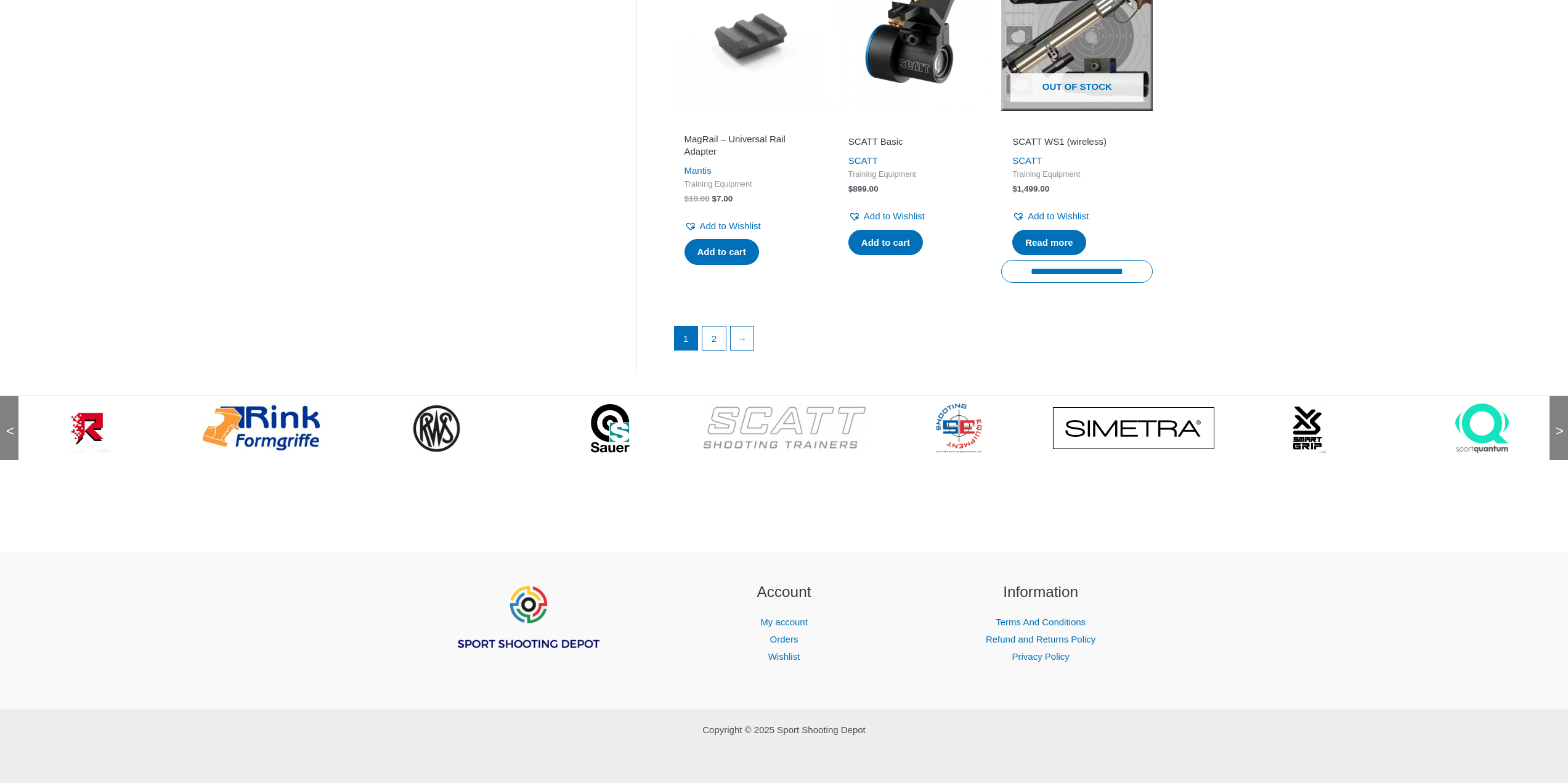
click at [1559, 425] on span ">" at bounding box center [1556, 419] width 12 height 12
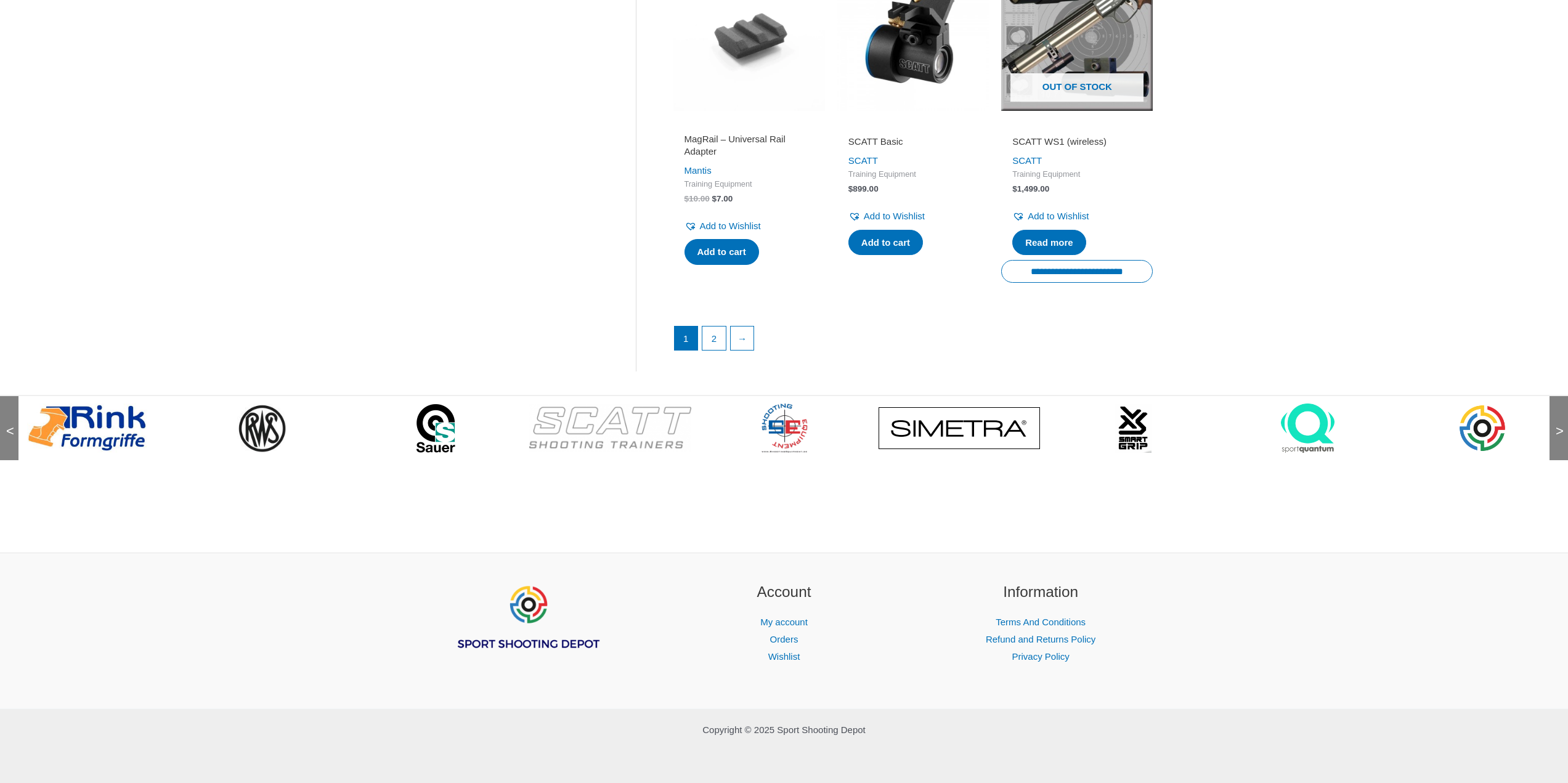
click at [1559, 425] on span ">" at bounding box center [1556, 419] width 12 height 12
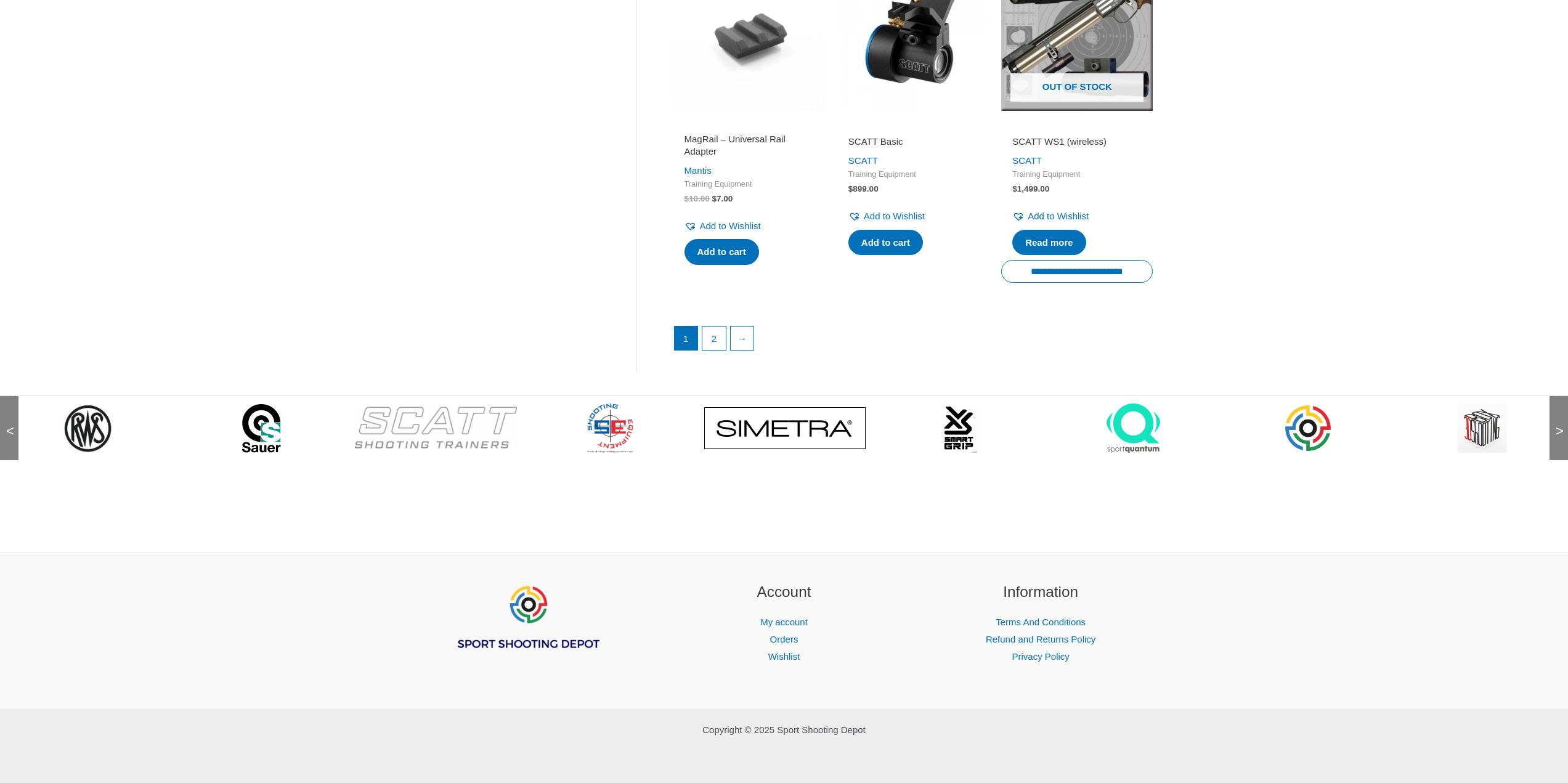
click at [1148, 429] on img at bounding box center [1133, 428] width 53 height 49
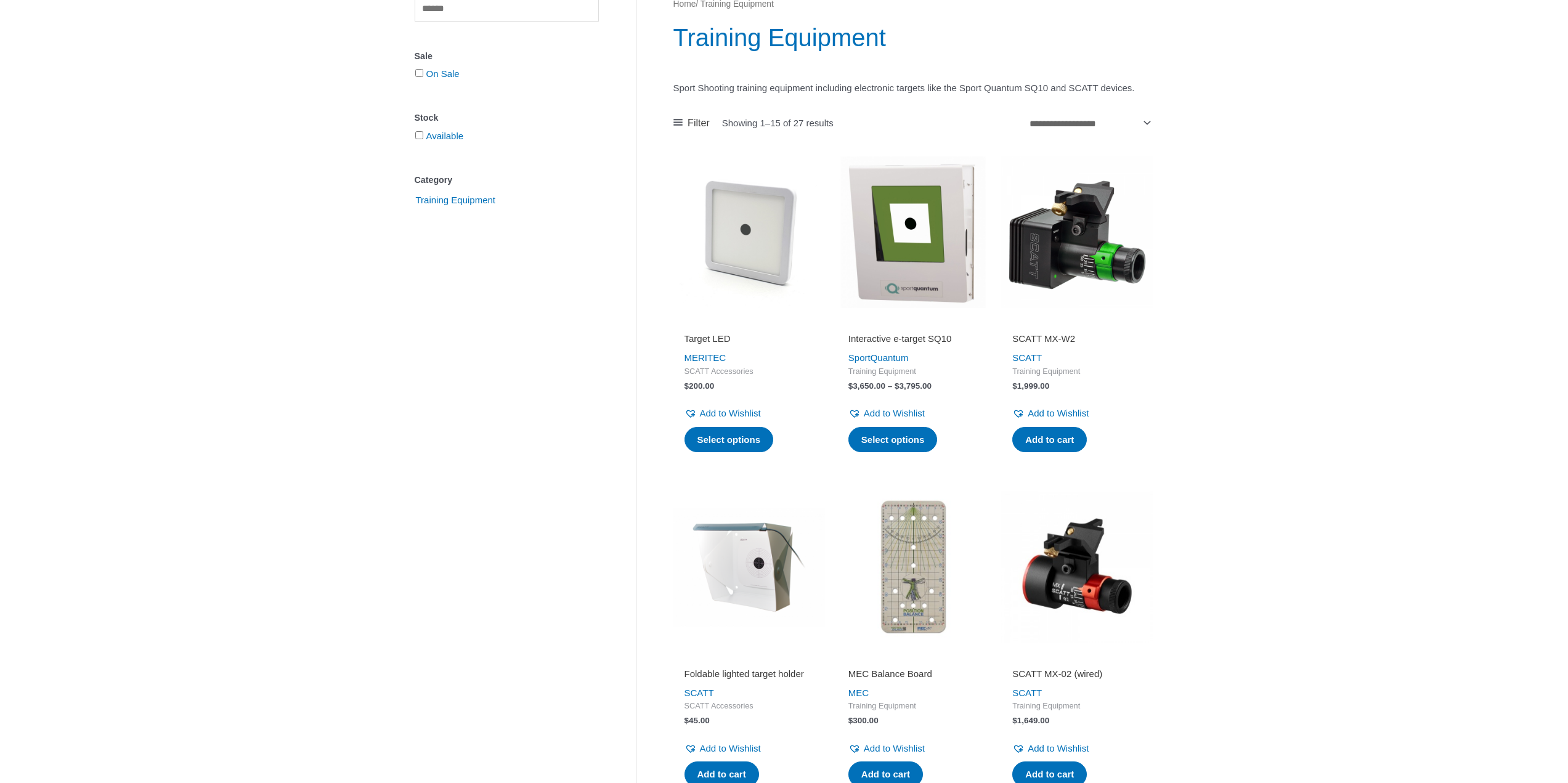
scroll to position [185, 0]
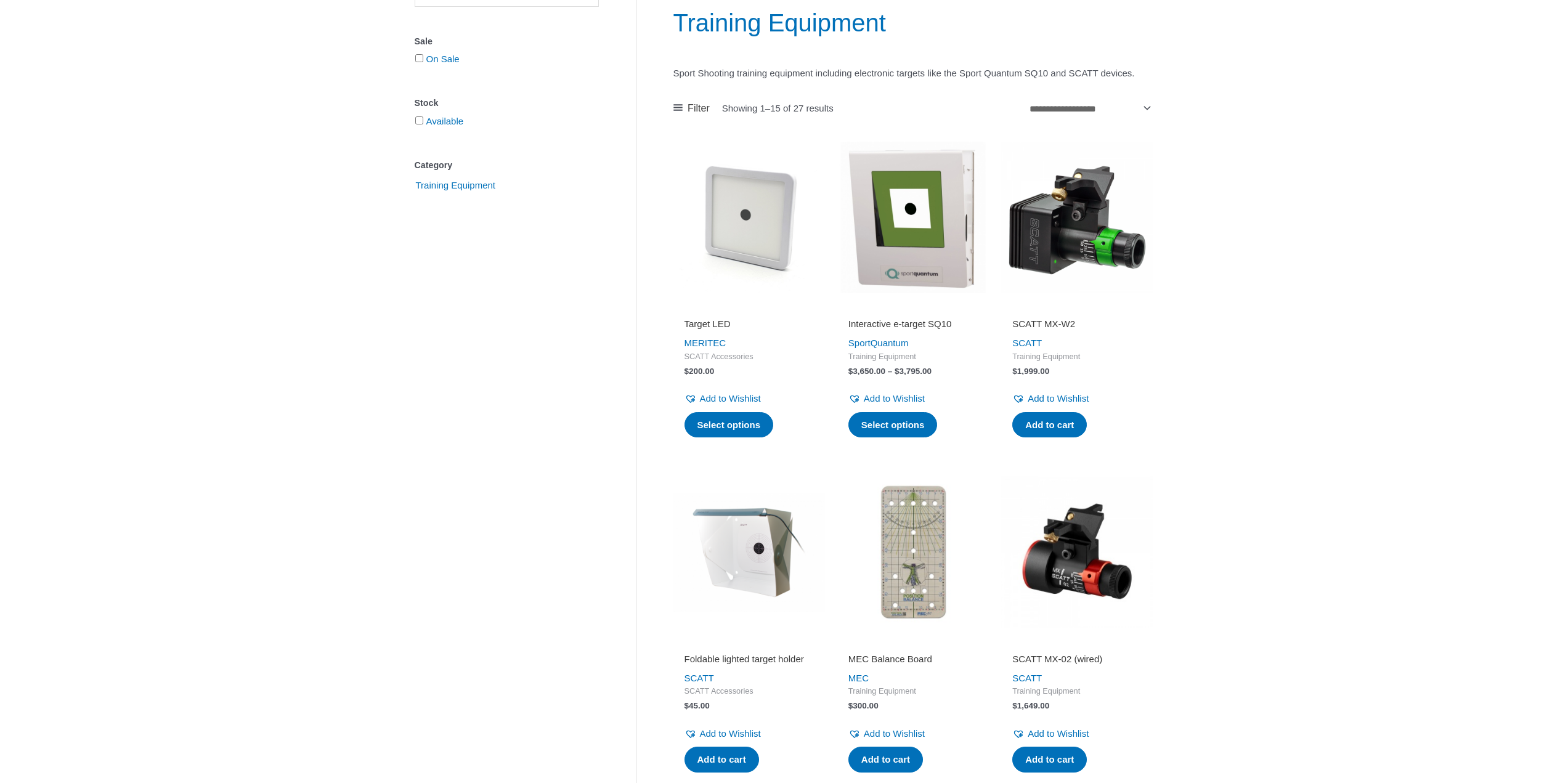
click at [728, 330] on h2 "Target LED" at bounding box center [749, 324] width 129 height 12
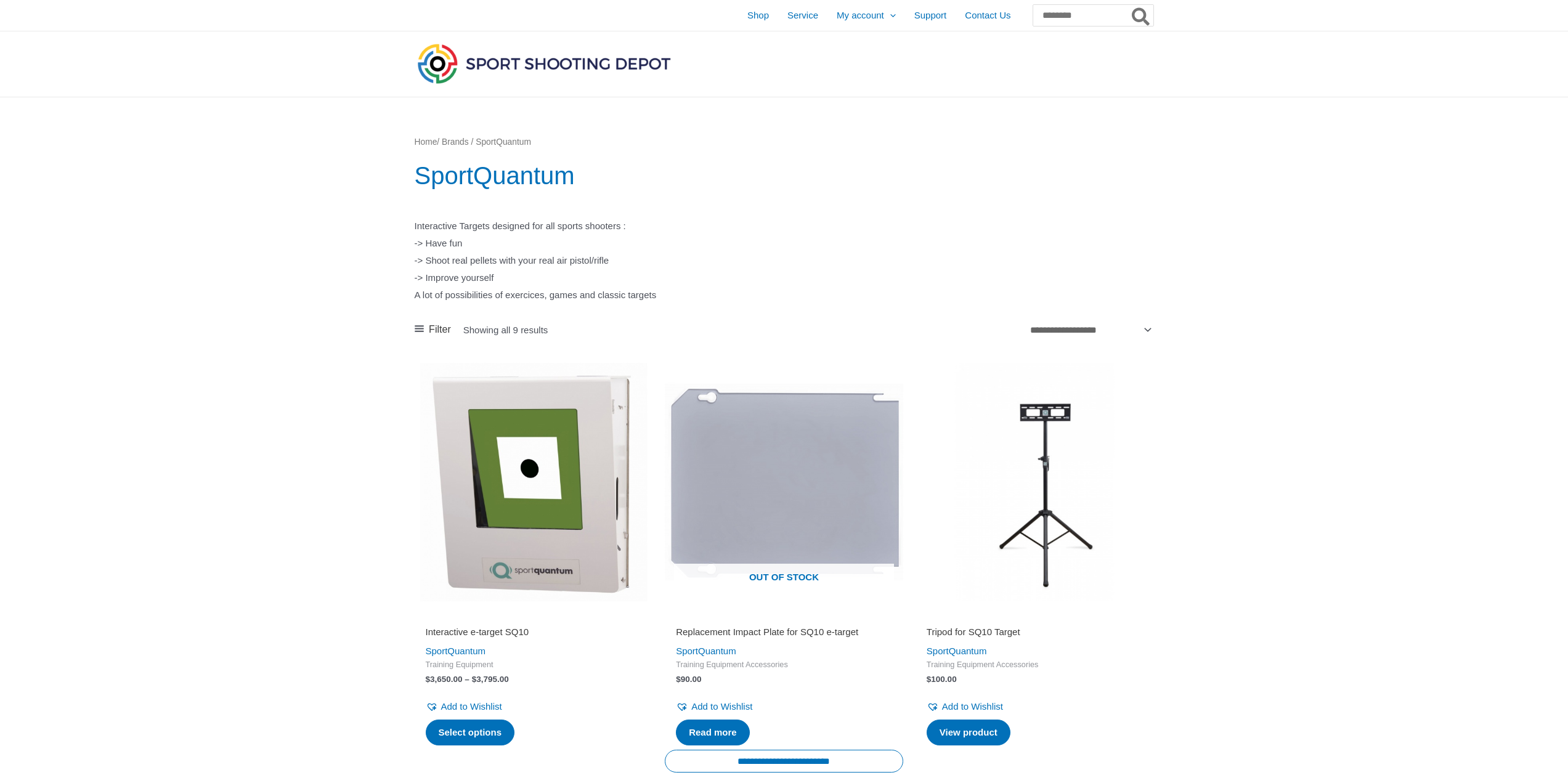
click at [545, 68] on img at bounding box center [544, 64] width 259 height 45
click at [747, 15] on span "Shop" at bounding box center [758, 15] width 22 height 31
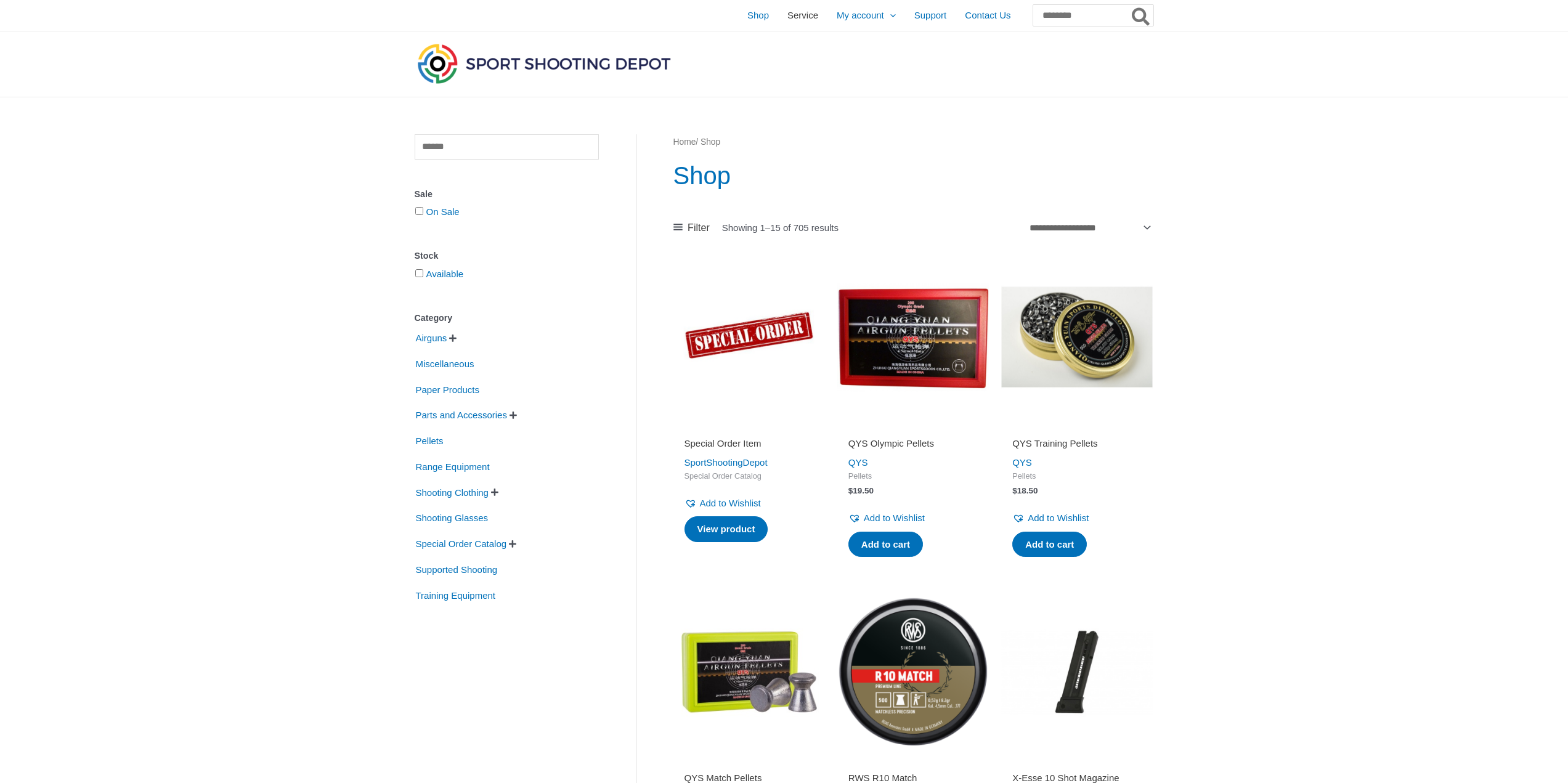
click at [787, 20] on span "Service" at bounding box center [803, 15] width 31 height 31
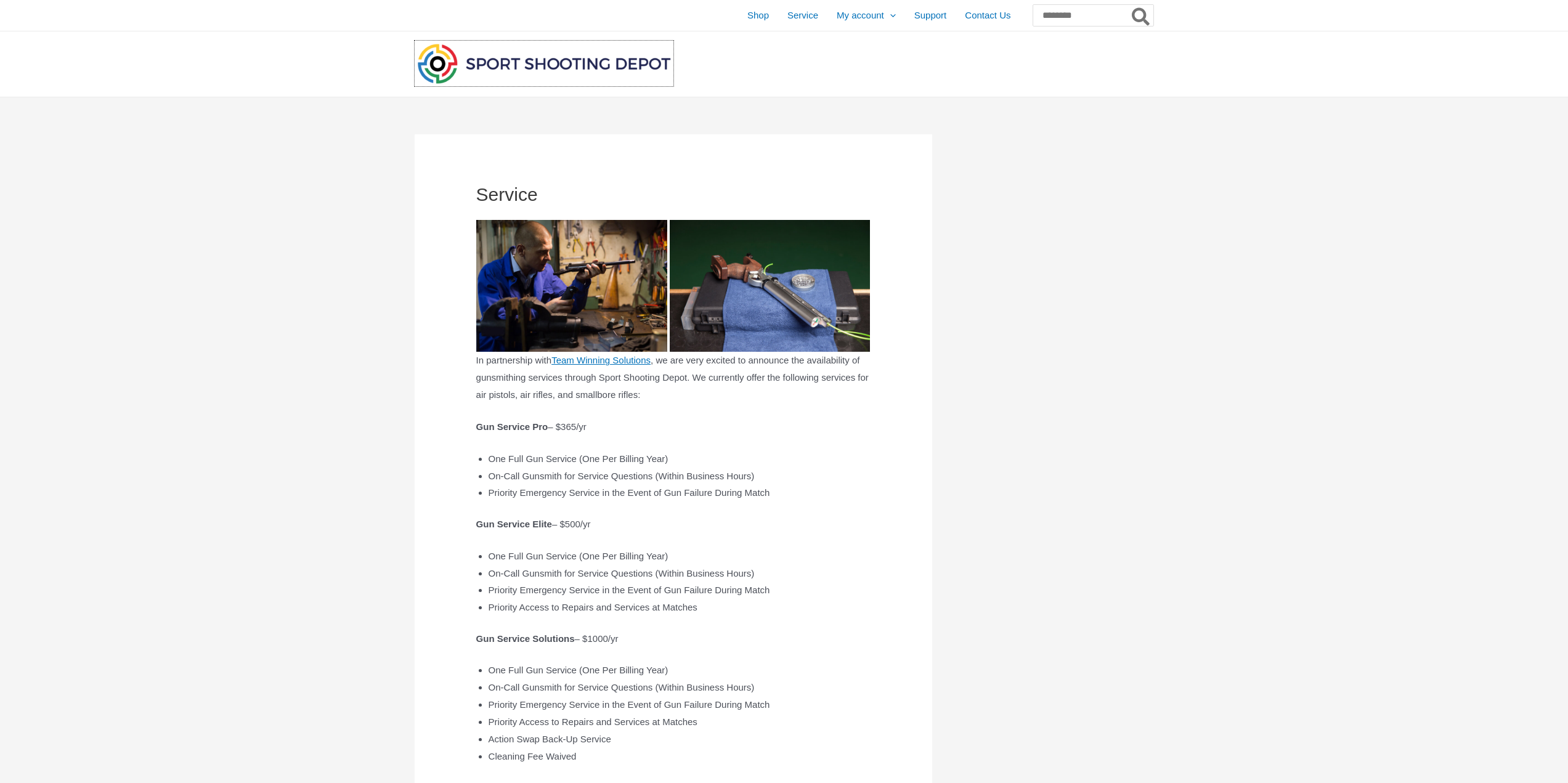
click at [497, 60] on img at bounding box center [544, 64] width 259 height 45
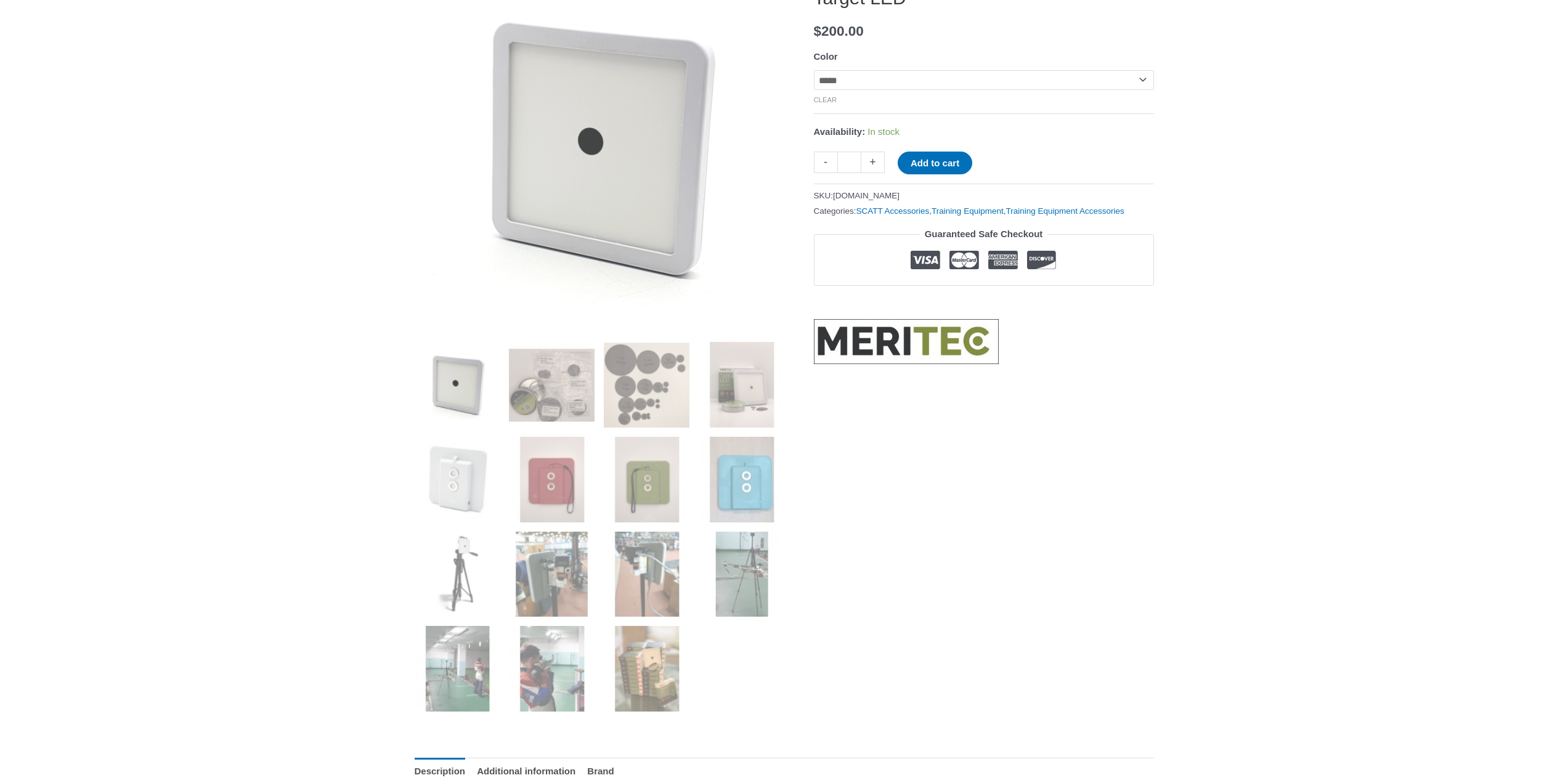
scroll to position [246, 0]
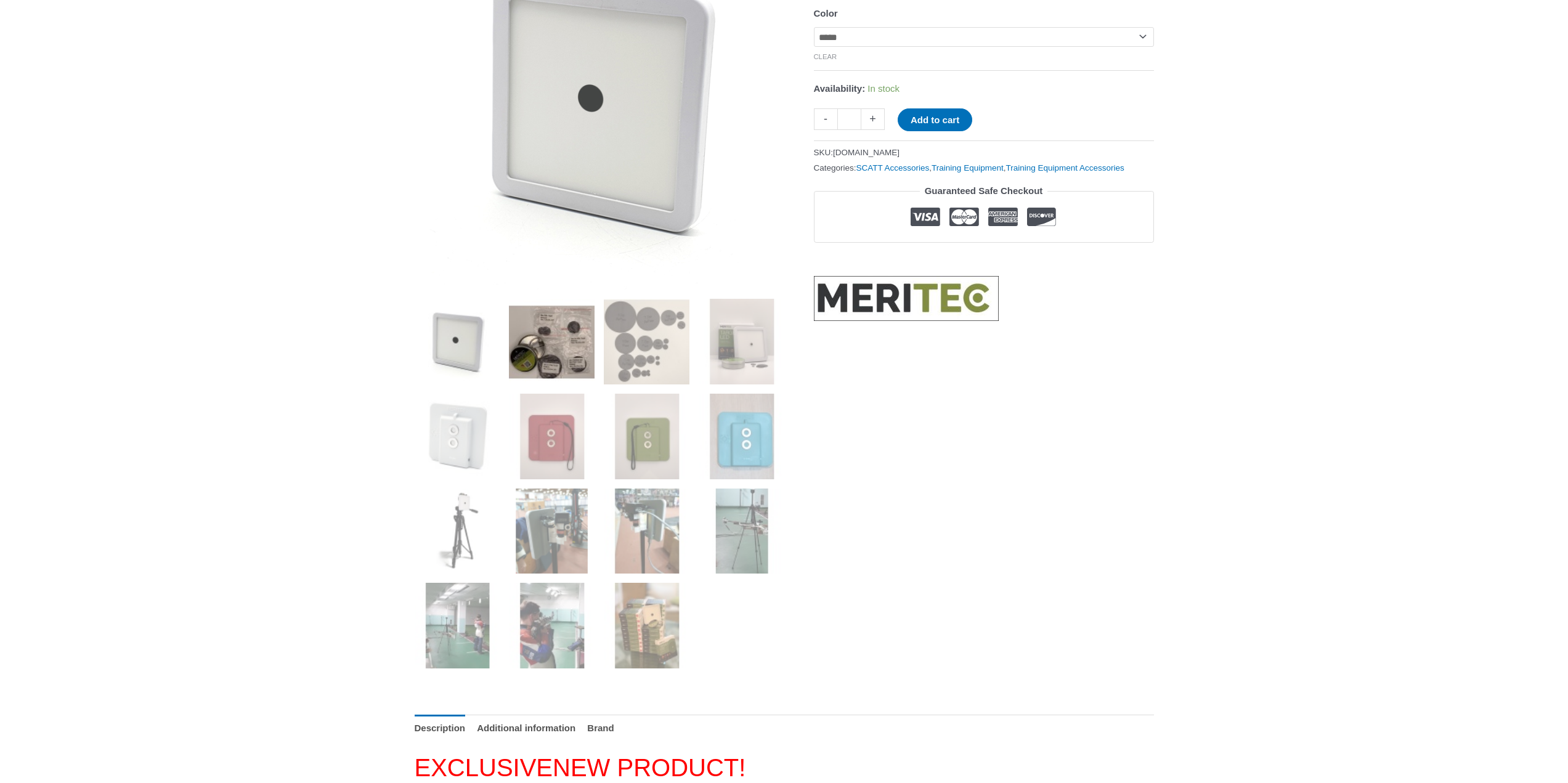
click at [557, 361] on img at bounding box center [551, 341] width 85 height 85
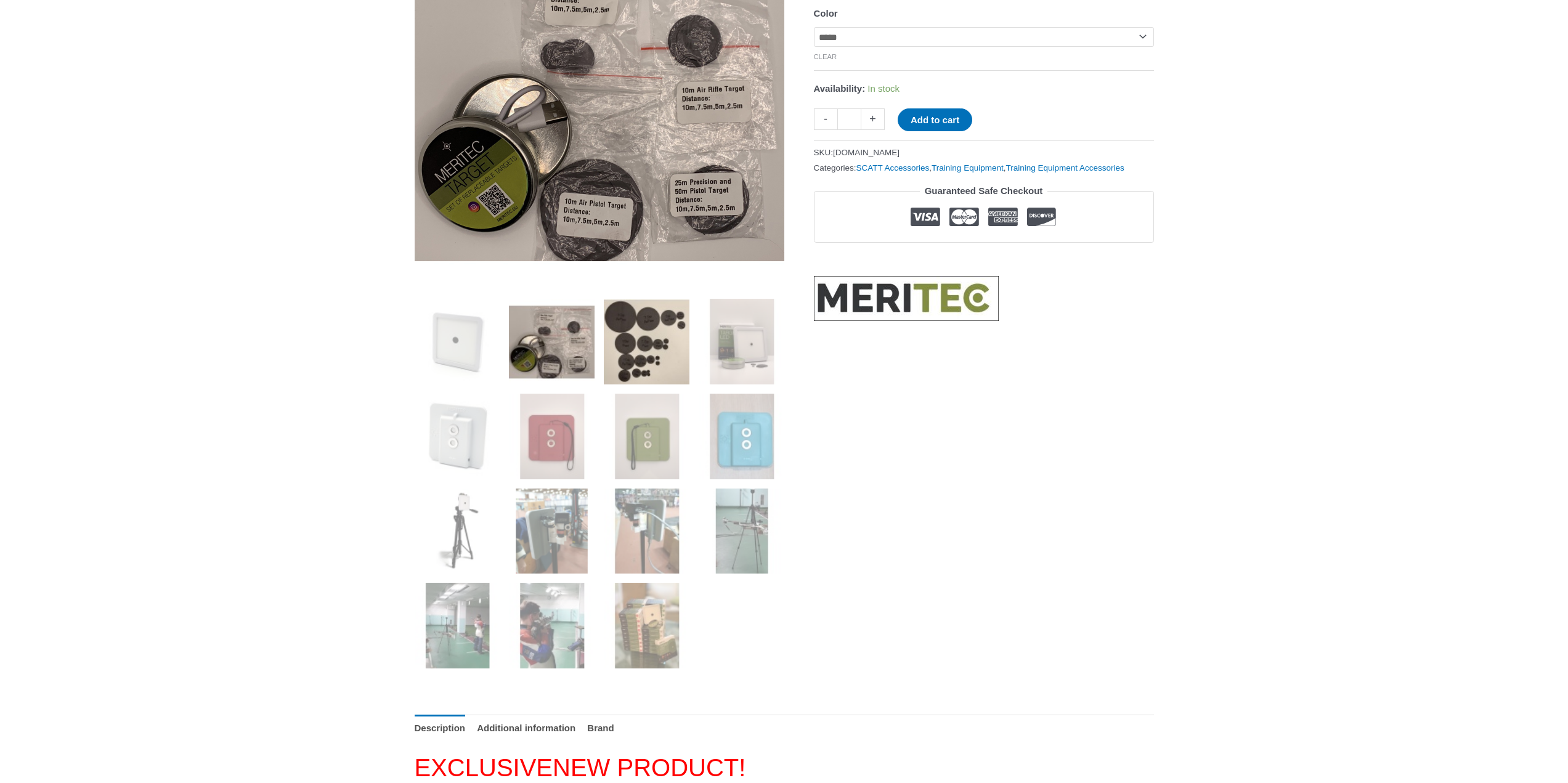
click at [642, 346] on img at bounding box center [646, 341] width 85 height 85
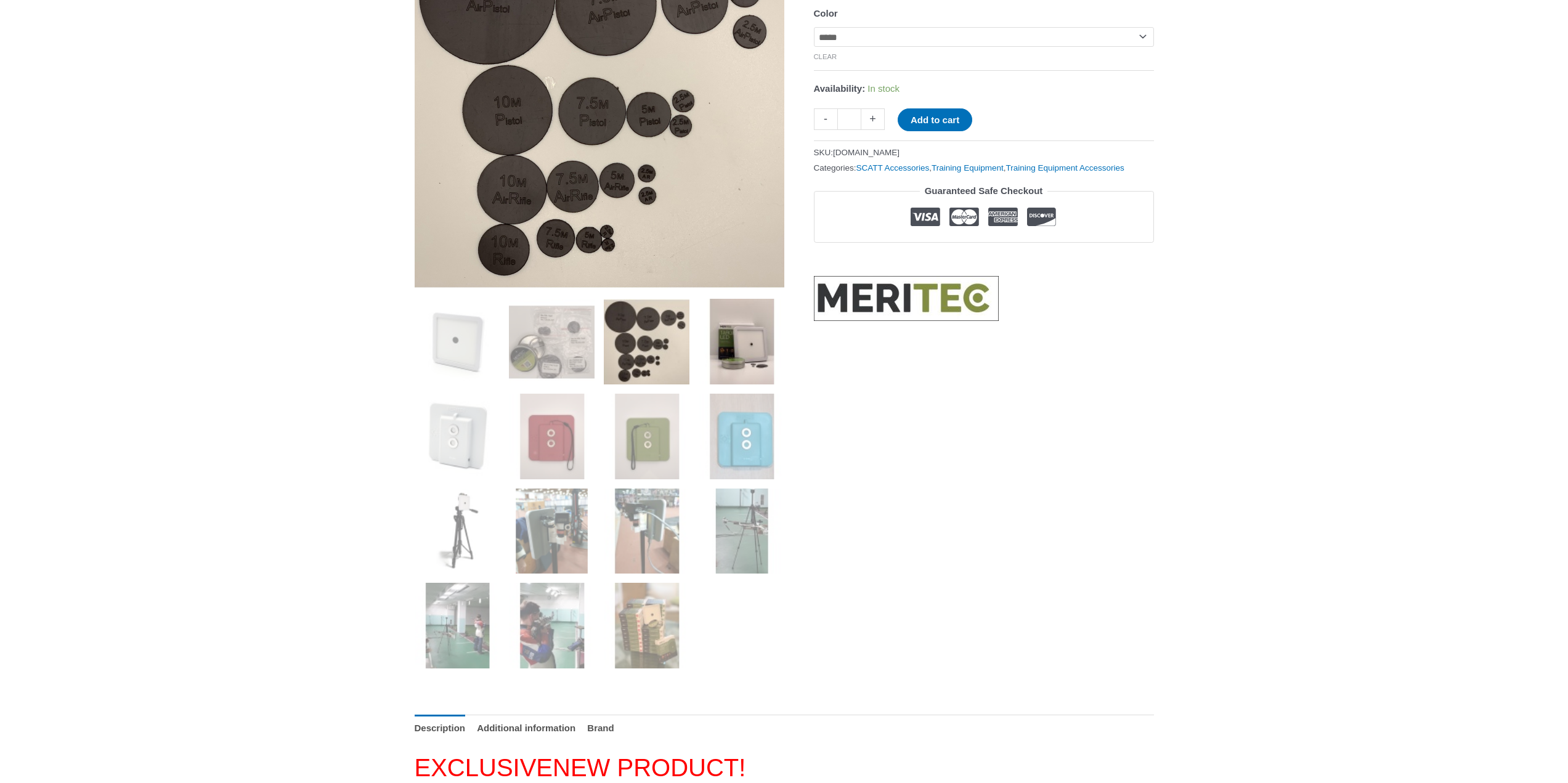
click at [738, 344] on img at bounding box center [741, 341] width 85 height 85
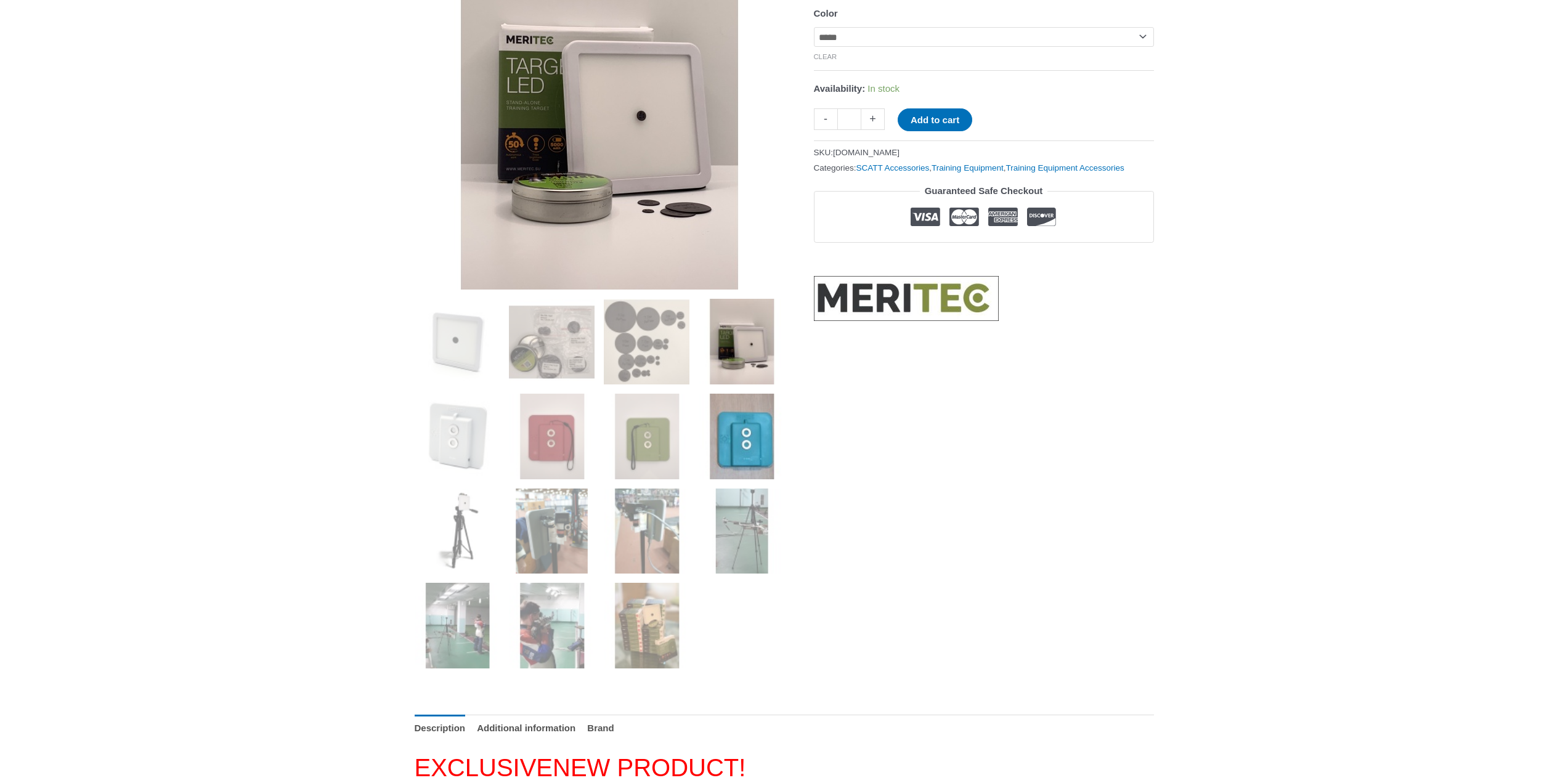
click at [745, 422] on img at bounding box center [741, 436] width 85 height 85
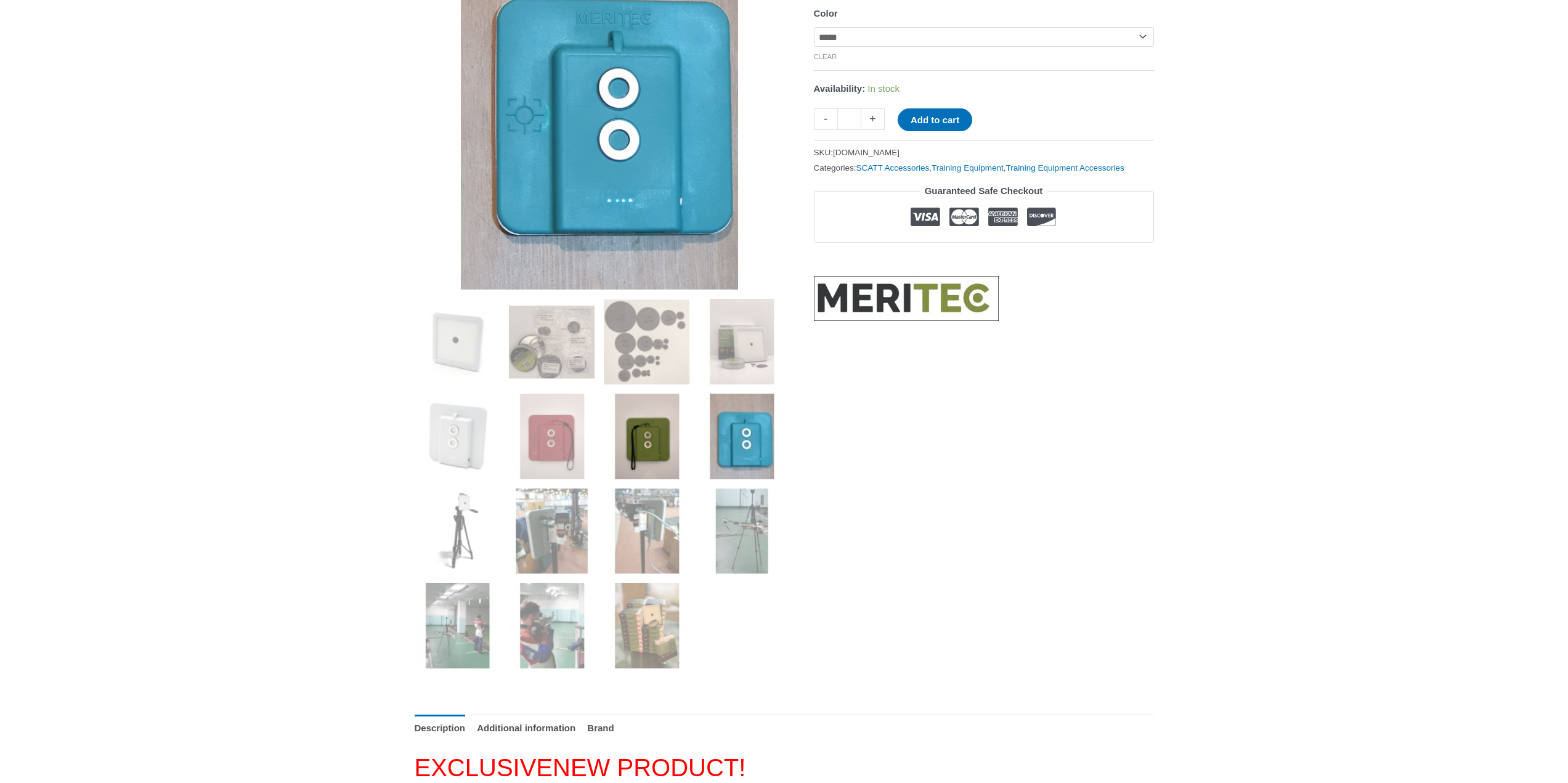
click at [662, 432] on img at bounding box center [646, 436] width 85 height 85
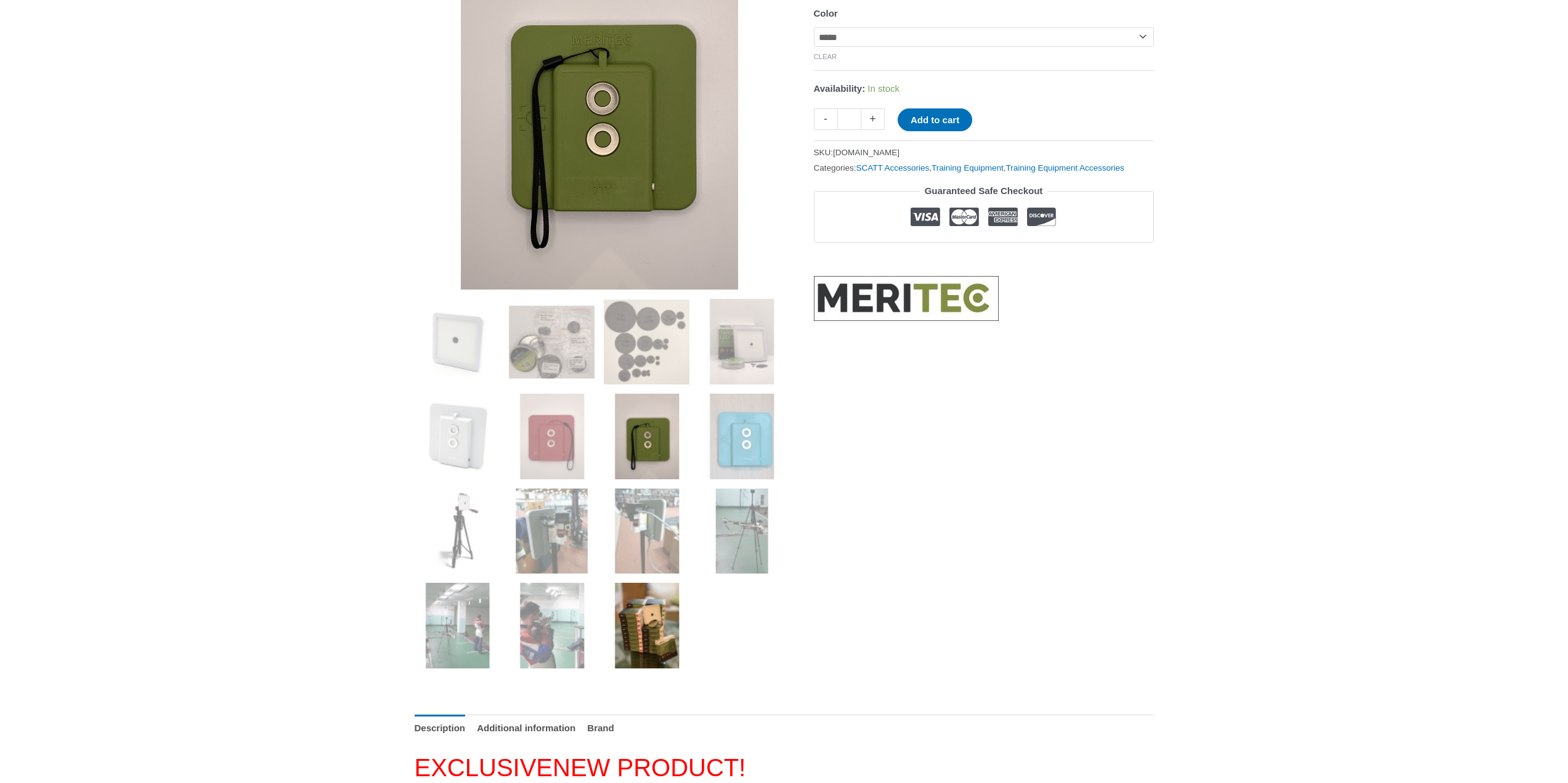
click at [644, 627] on img at bounding box center [646, 625] width 85 height 85
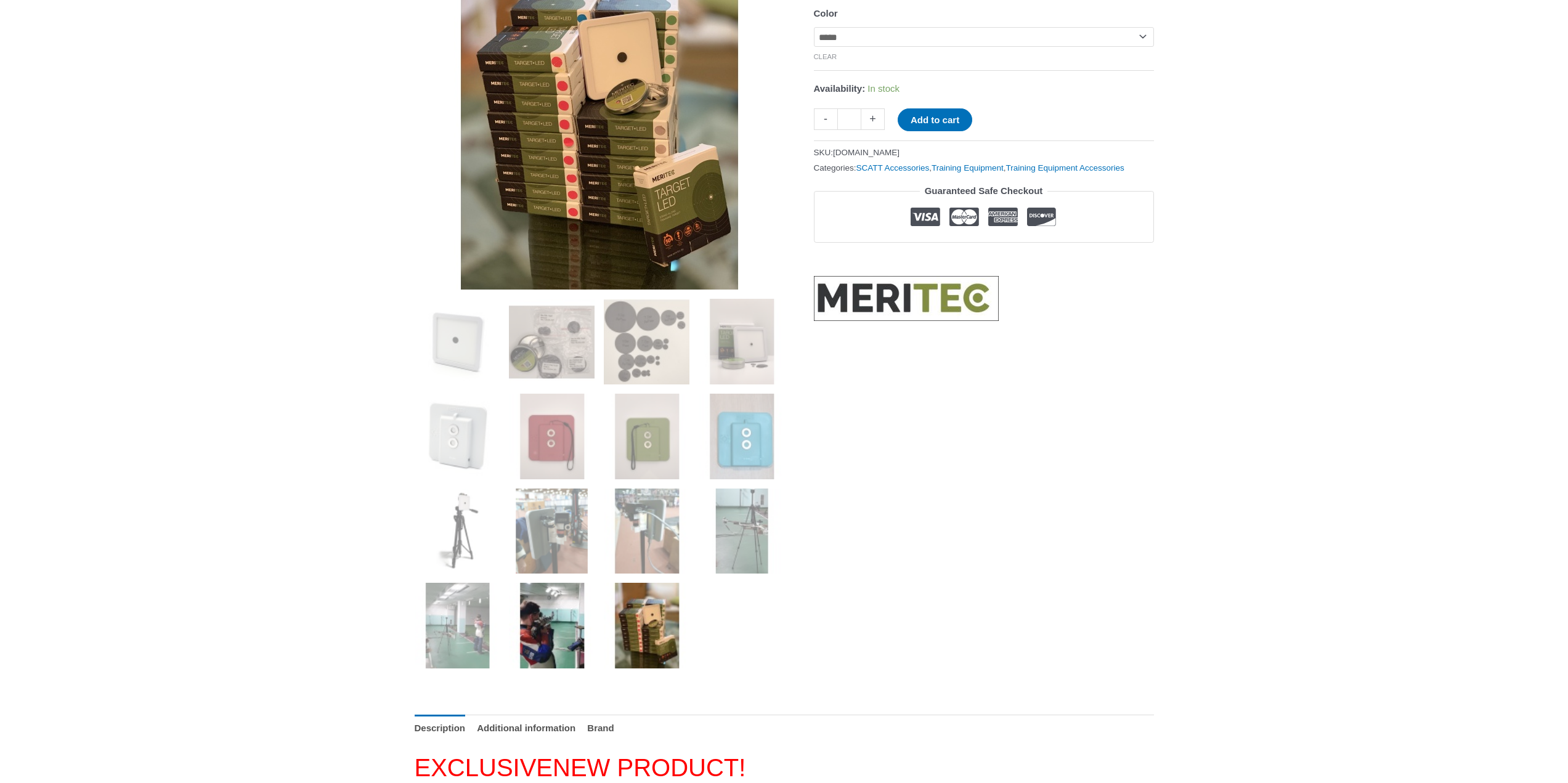
click at [567, 627] on img at bounding box center [551, 625] width 85 height 85
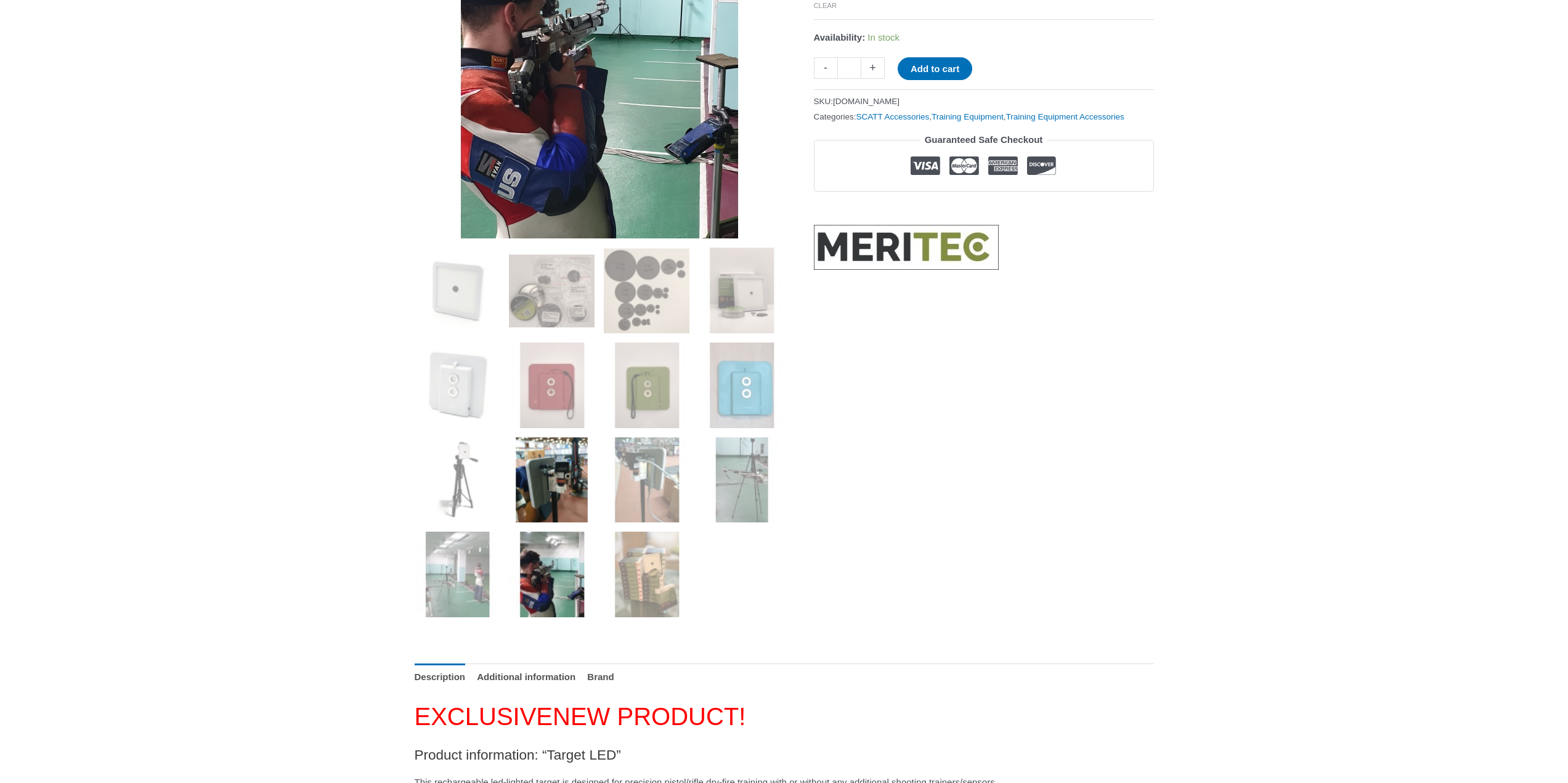
scroll to position [308, 0]
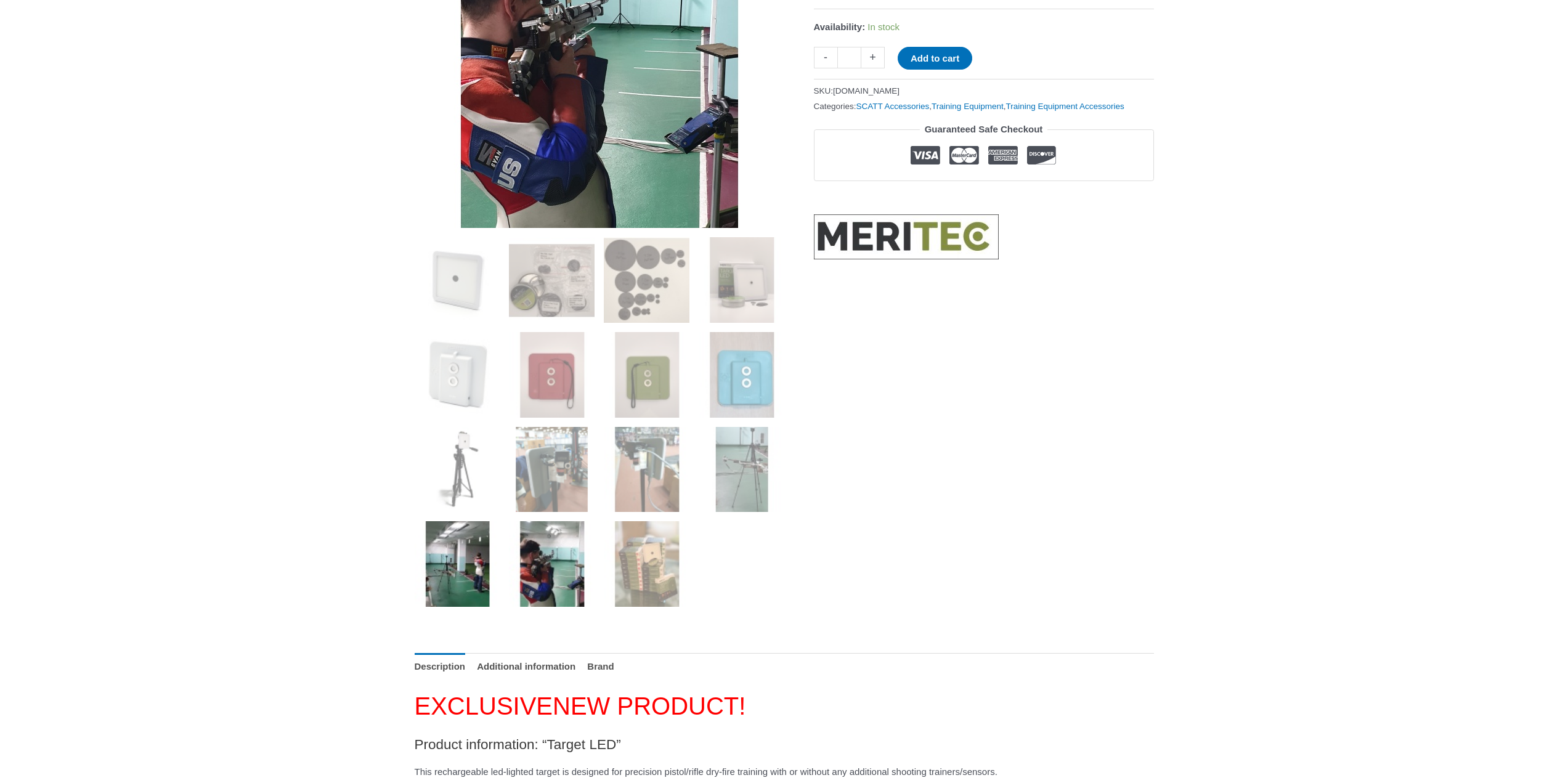
click at [475, 576] on img at bounding box center [457, 564] width 85 height 85
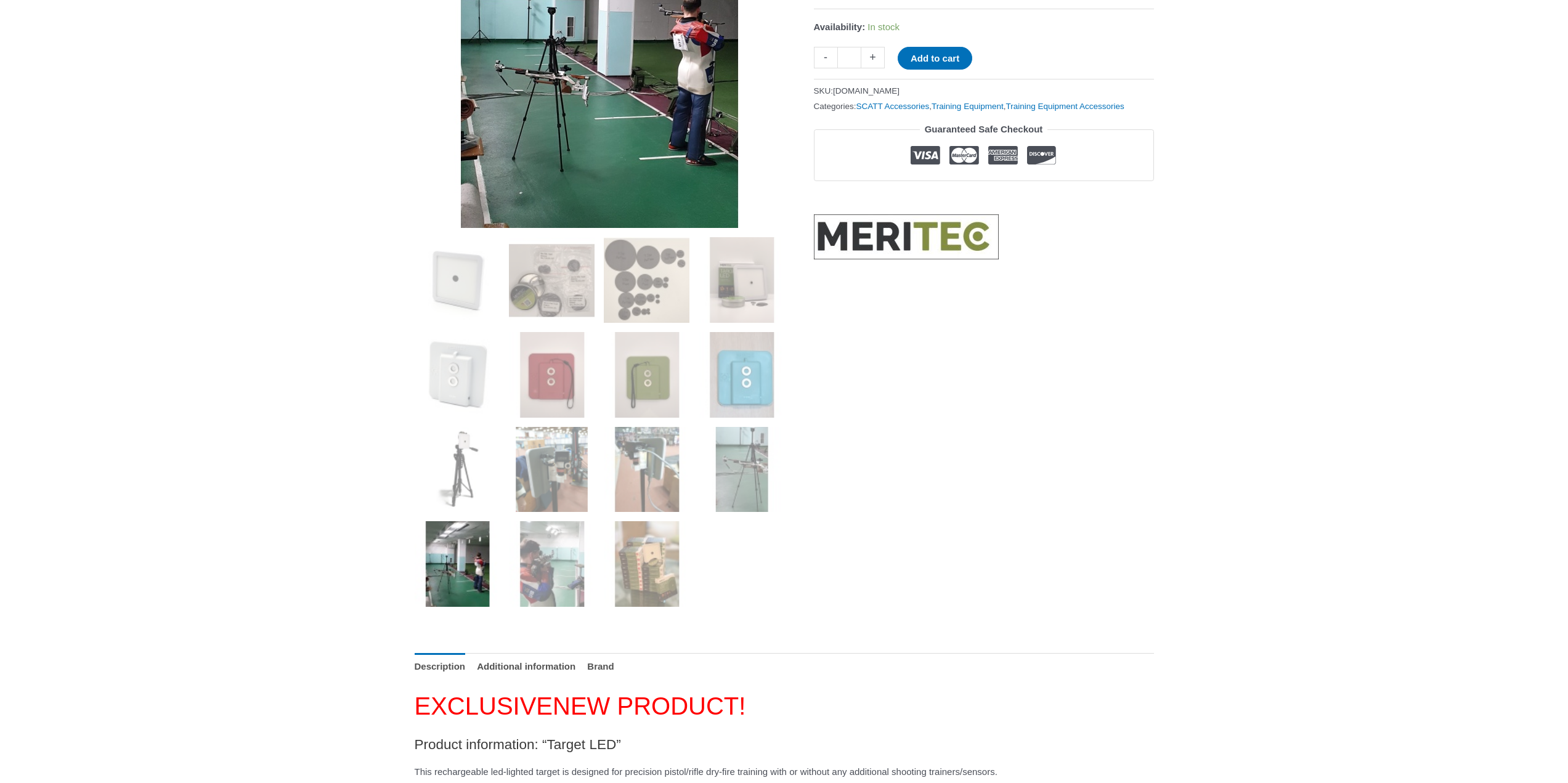
click at [864, 254] on img at bounding box center [906, 237] width 185 height 45
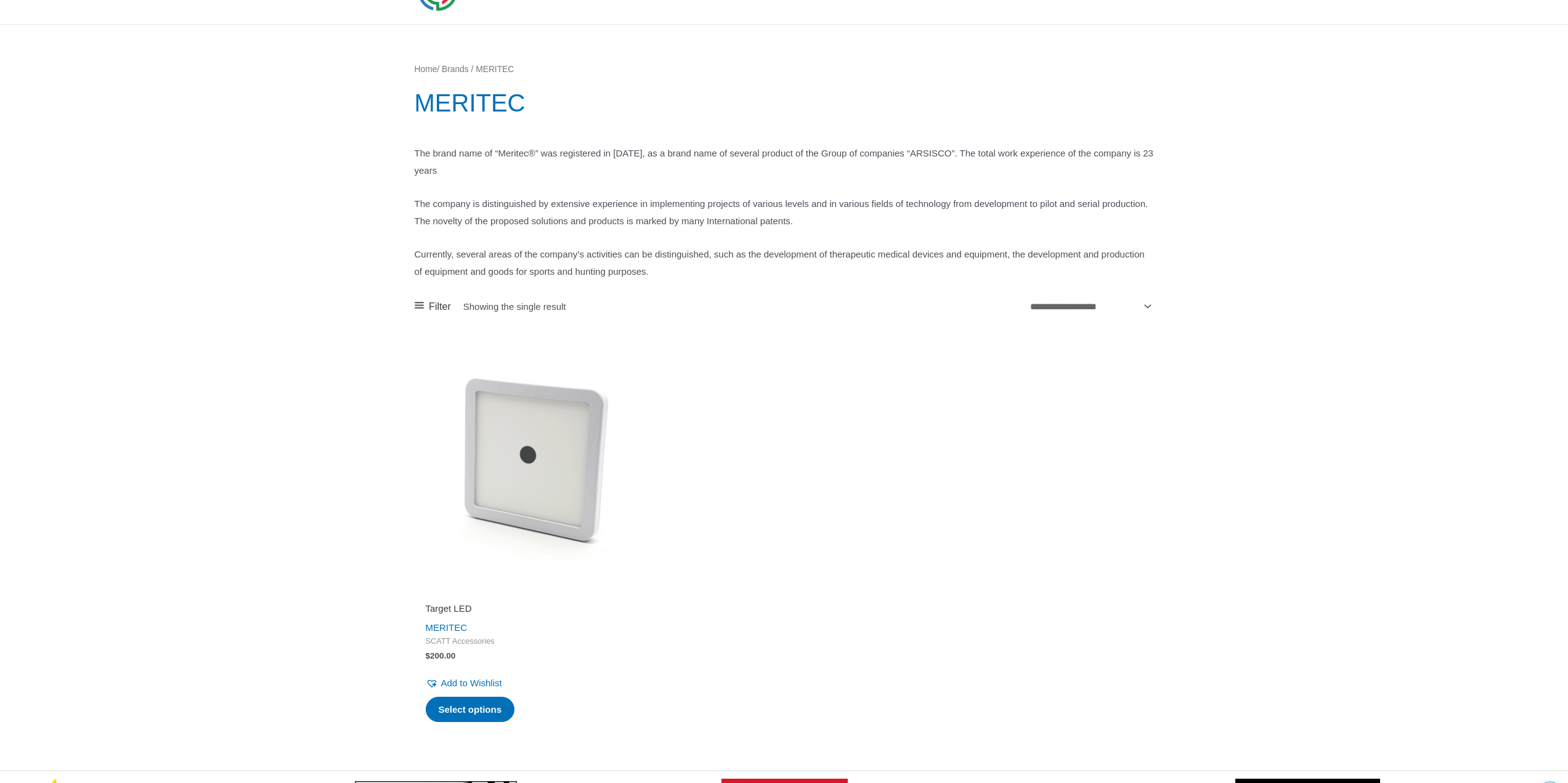
scroll to position [61, 0]
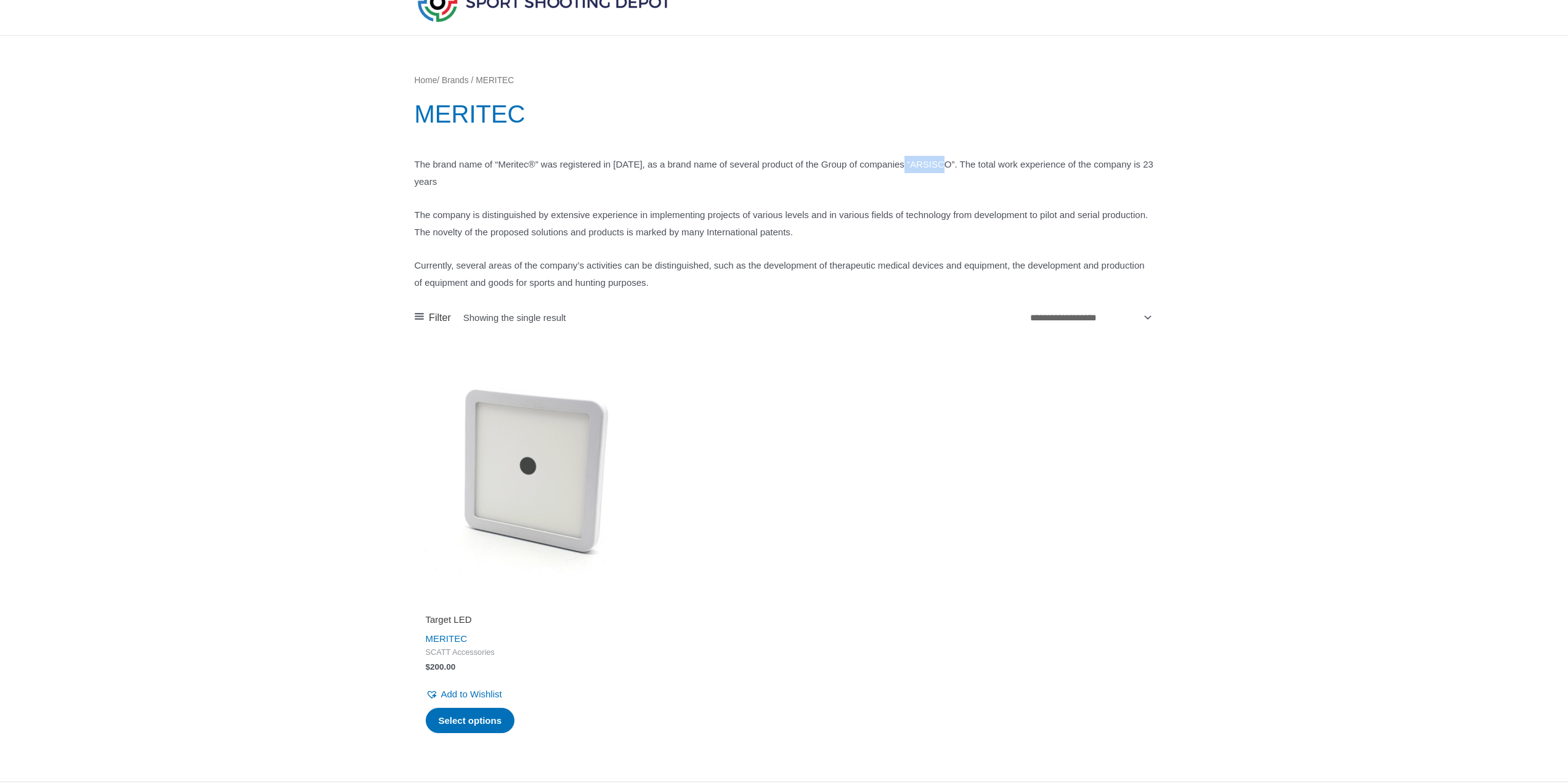
drag, startPoint x: 1018, startPoint y: 164, endPoint x: 974, endPoint y: 164, distance: 44.0
click at [974, 164] on p "The brand name of “Meriteс®” was registered in [DATE], as a brand name of sever…" at bounding box center [784, 172] width 739 height 34
copy p "ARSISCO”"
